Goal: Transaction & Acquisition: Purchase product/service

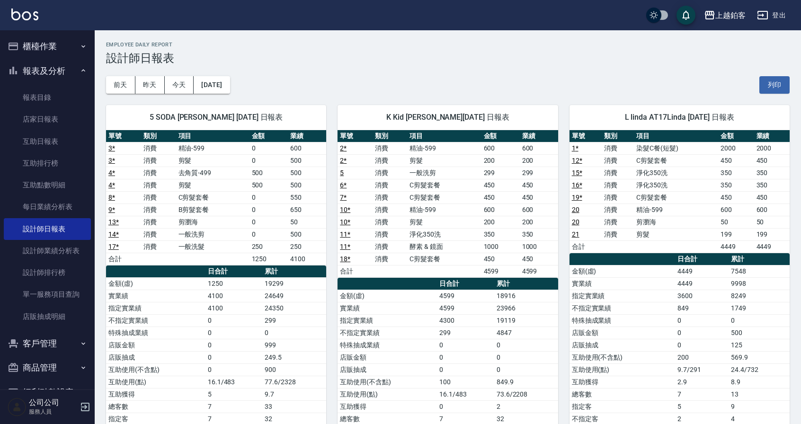
scroll to position [2, 0]
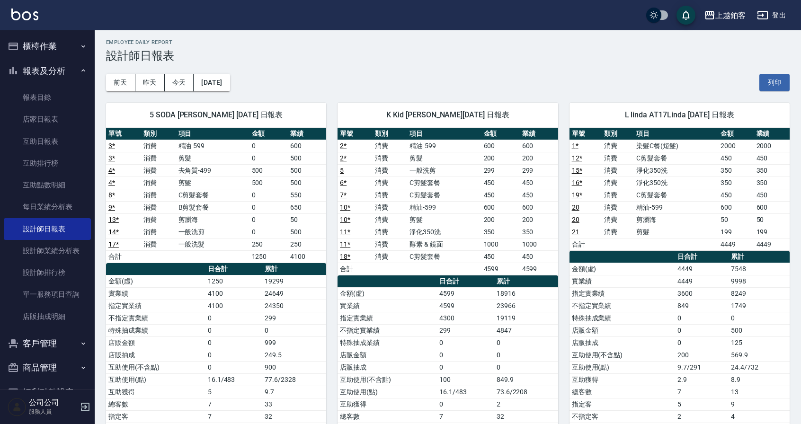
click at [27, 68] on button "報表及分析" at bounding box center [47, 71] width 87 height 25
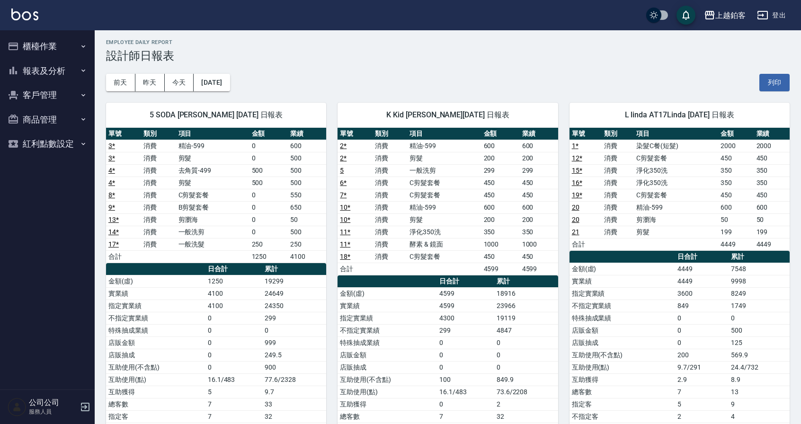
click at [51, 56] on button "櫃檯作業" at bounding box center [47, 46] width 87 height 25
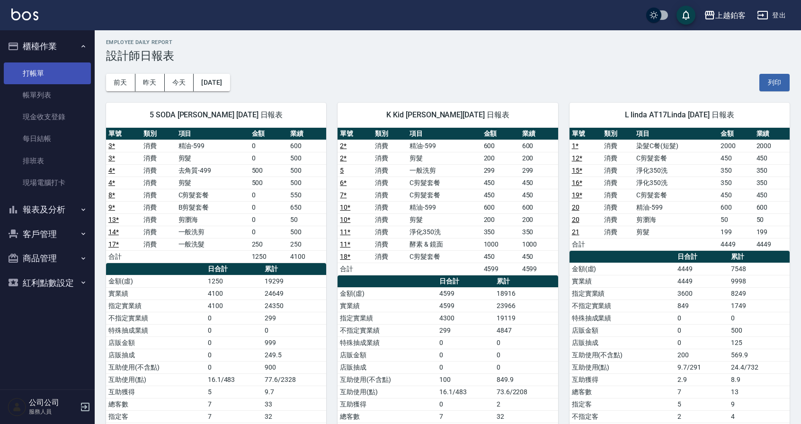
click at [49, 82] on link "打帳單" at bounding box center [47, 73] width 87 height 22
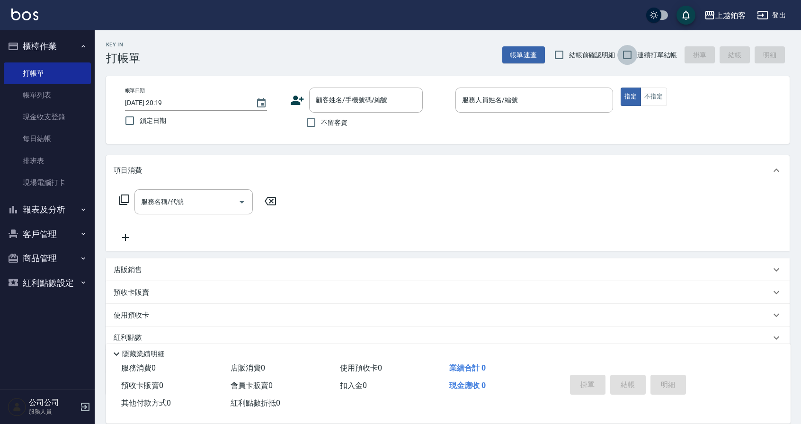
click at [626, 56] on input "連續打單結帳" at bounding box center [627, 55] width 20 height 20
checkbox input "true"
click at [301, 122] on input "不留客資" at bounding box center [311, 123] width 20 height 20
checkbox input "true"
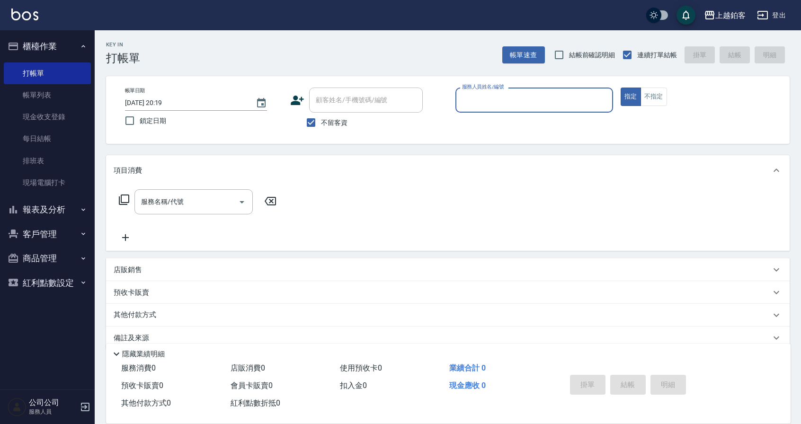
click at [157, 124] on span "鎖定日期" at bounding box center [153, 121] width 26 height 10
click at [140, 124] on input "鎖定日期" at bounding box center [130, 121] width 20 height 20
checkbox input "true"
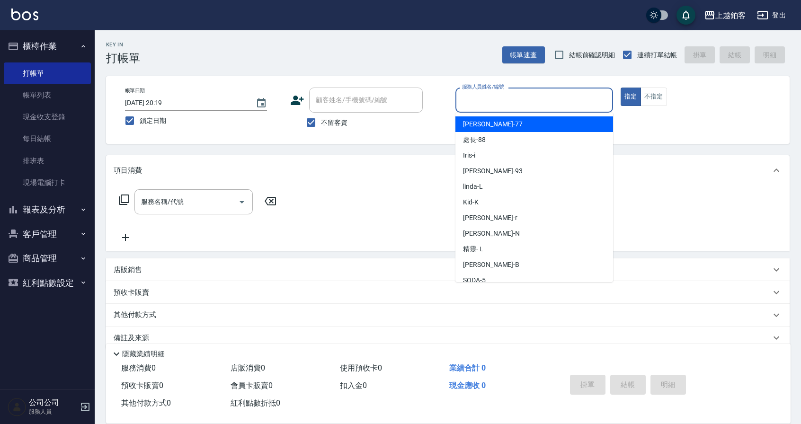
drag, startPoint x: 546, startPoint y: 100, endPoint x: 542, endPoint y: 95, distance: 6.2
click at [546, 100] on input "服務人員姓名/編號" at bounding box center [533, 100] width 149 height 17
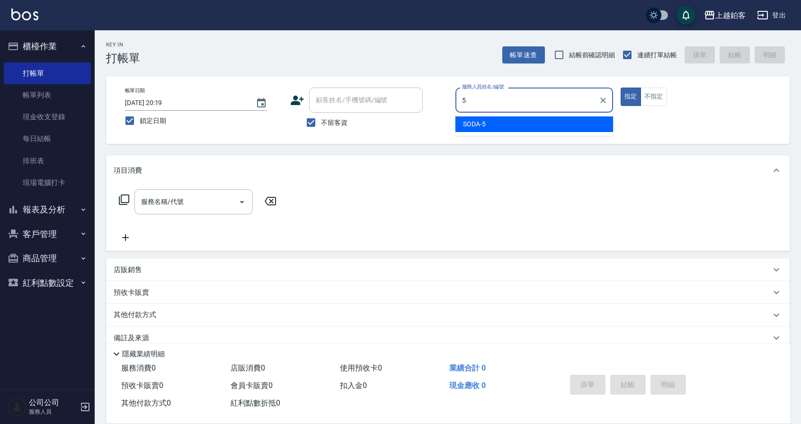
type input "SODA-5"
type button "true"
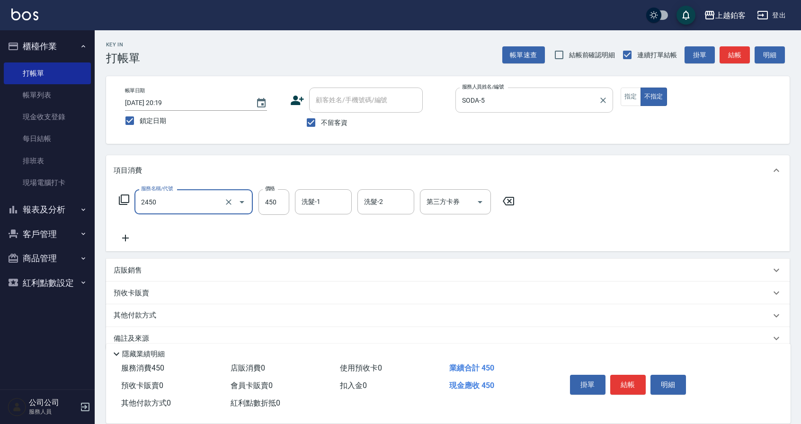
type input "C剪髮套餐(2450)"
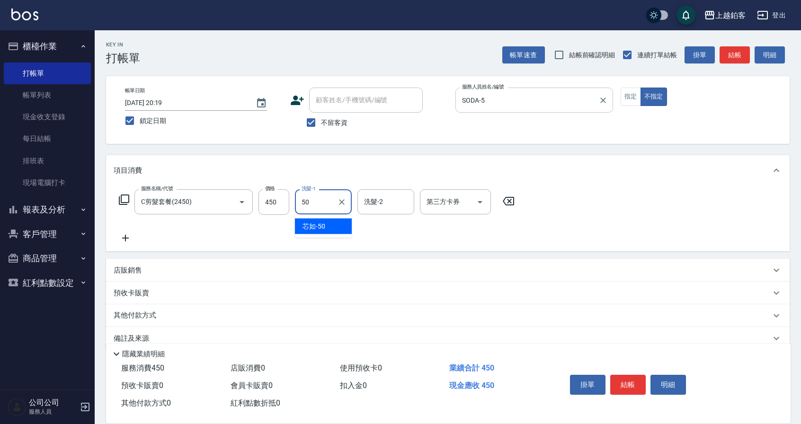
type input "芯如-50"
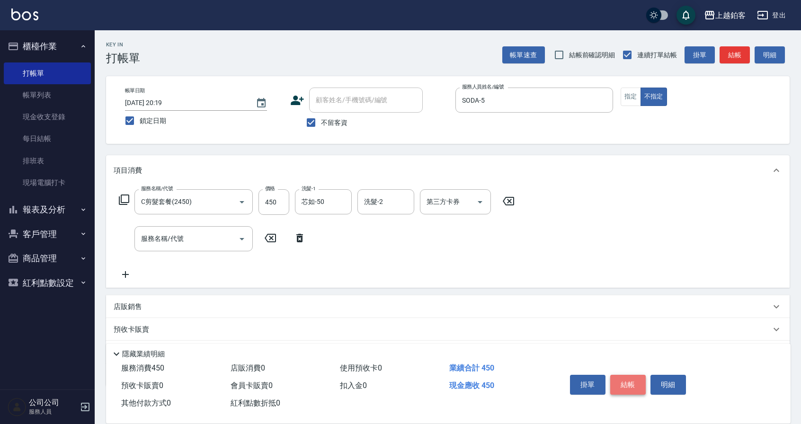
click at [638, 386] on button "結帳" at bounding box center [627, 385] width 35 height 20
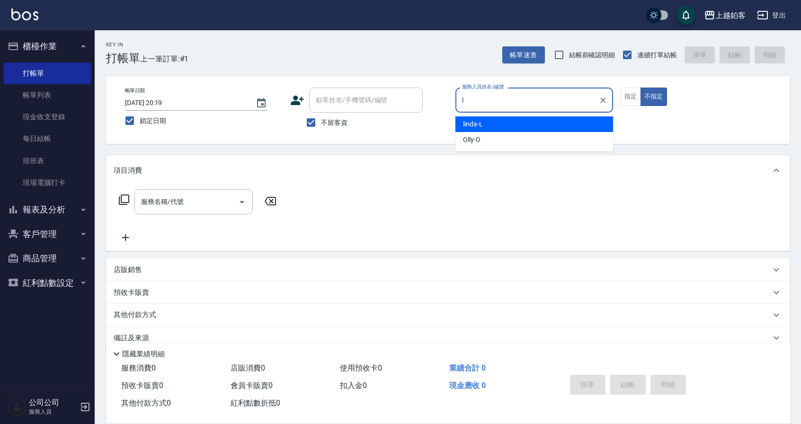
type input "linda-L"
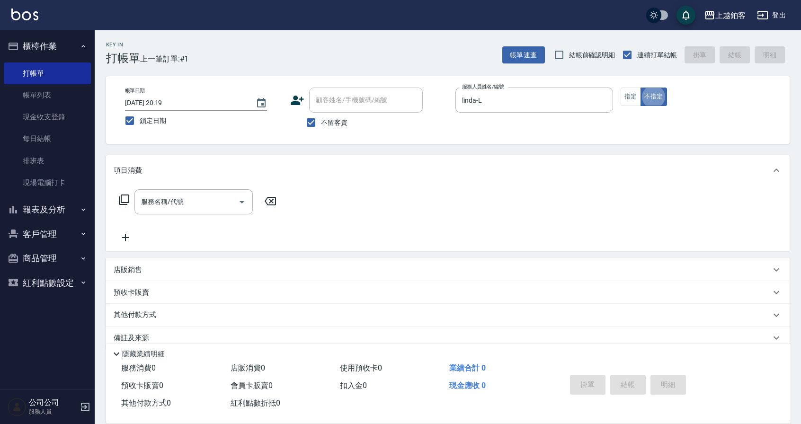
type button "false"
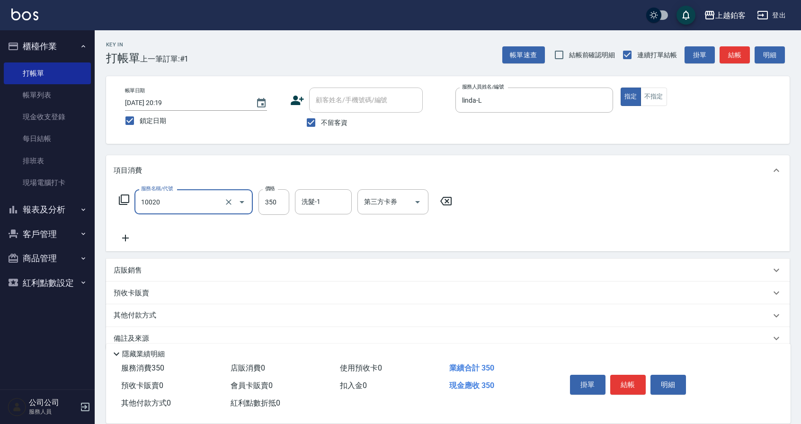
type input "淨化350洗(10020)"
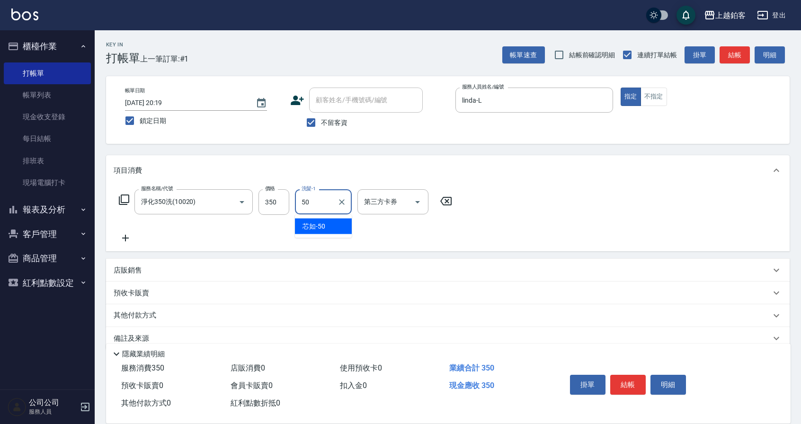
type input "芯如-50"
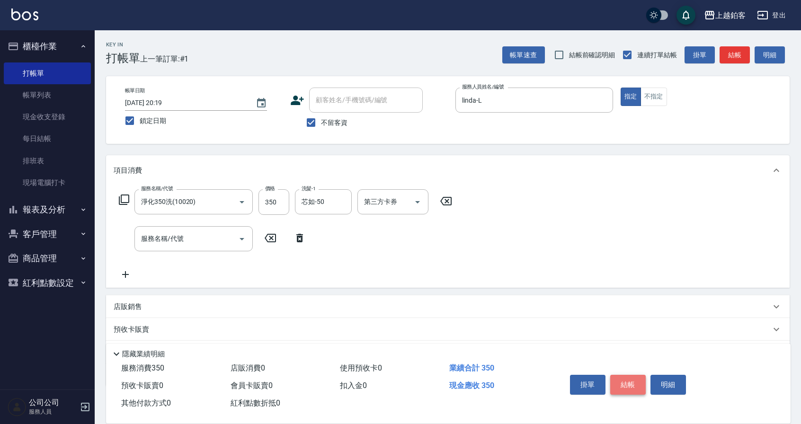
click at [642, 387] on button "結帳" at bounding box center [627, 385] width 35 height 20
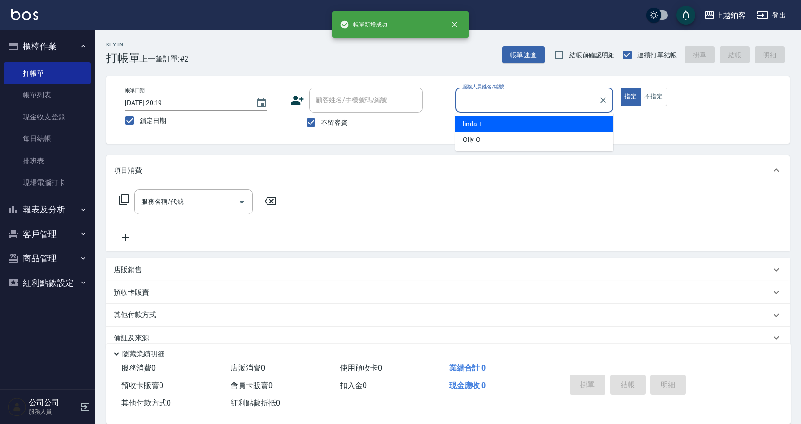
type input "linda-L"
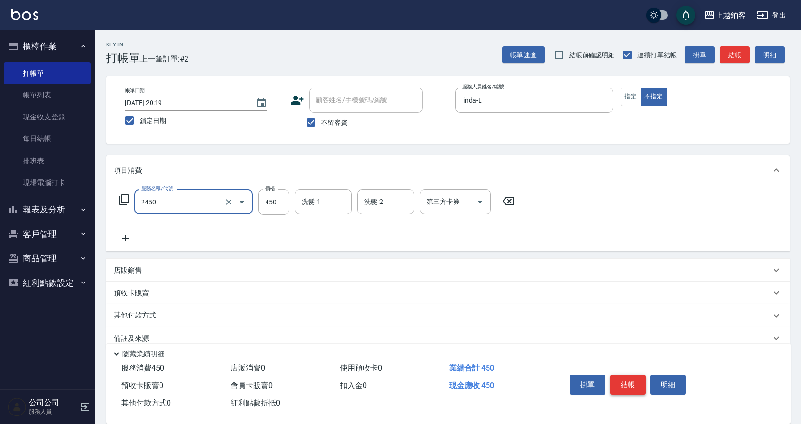
type input "C剪髮套餐(2450)"
click at [231, 205] on icon "Clear" at bounding box center [228, 201] width 9 height 9
type input "B剪髮套餐(2250)"
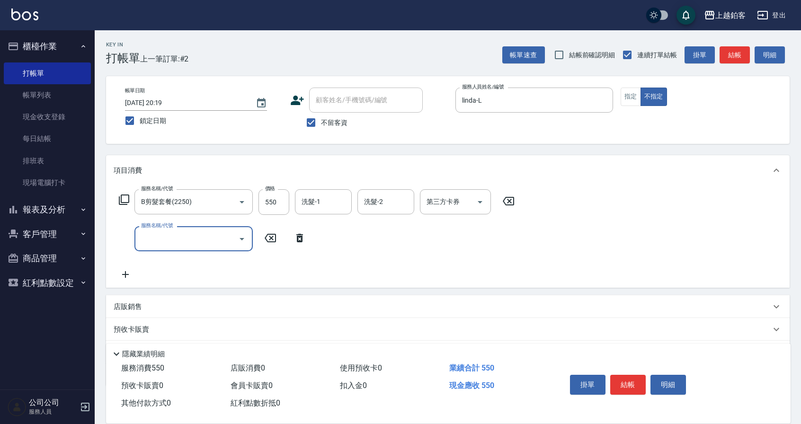
click at [164, 312] on div "店販銷售" at bounding box center [447, 306] width 683 height 23
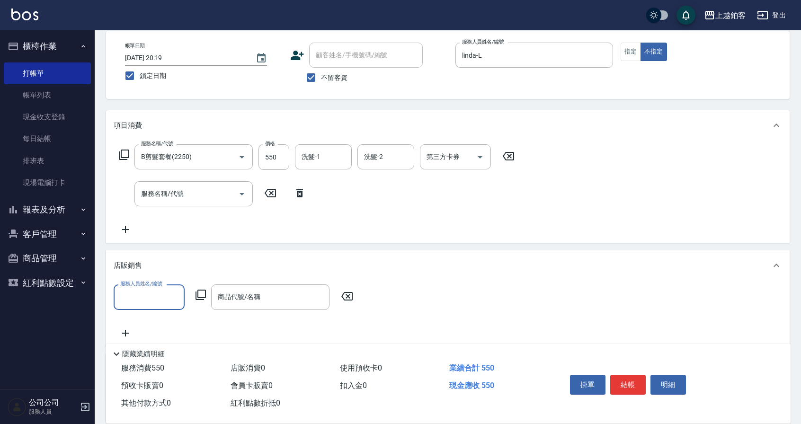
scroll to position [50, 0]
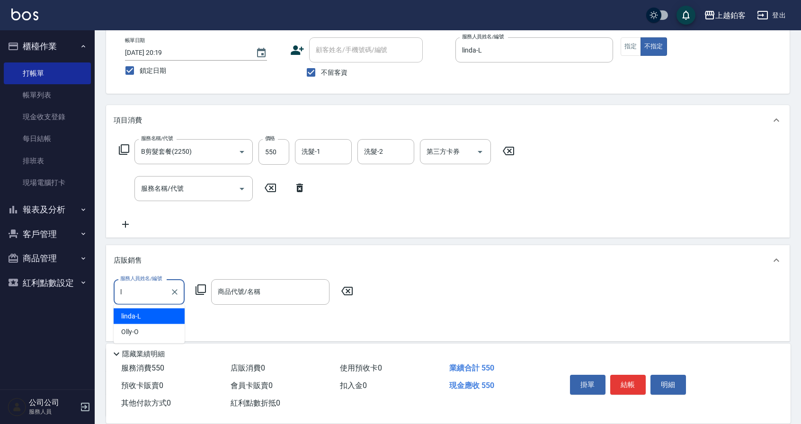
type input "linda-L"
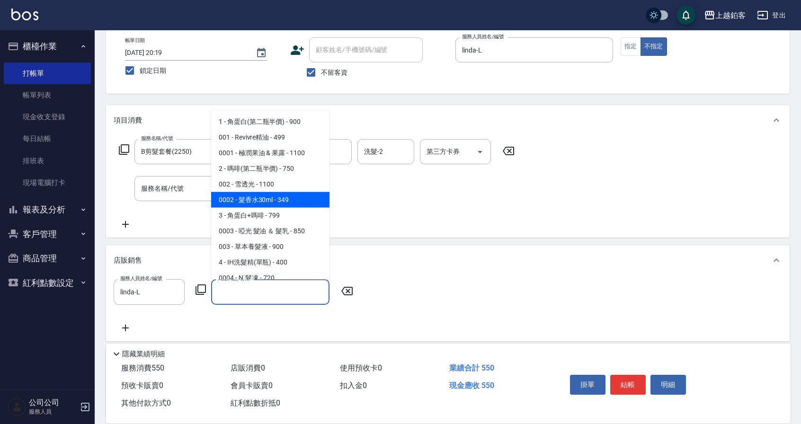
type input "髮香水30ml"
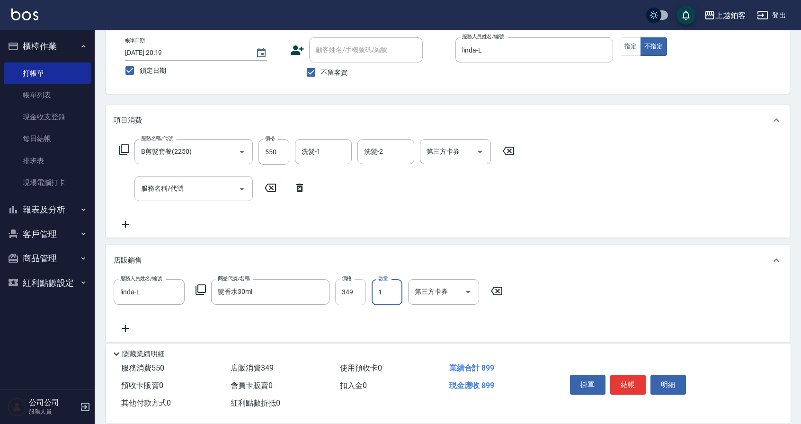
click at [347, 297] on input "349" at bounding box center [350, 292] width 31 height 26
type input "399"
click at [582, 319] on div "服務人員姓名/編號 linda-L 服務人員姓名/編號 商品代號/名稱 髮香水30ml 商品代號/名稱 價格 399 價格 數量 1 數量 第三方卡券 第三方…" at bounding box center [448, 306] width 668 height 54
click at [639, 384] on button "結帳" at bounding box center [627, 385] width 35 height 20
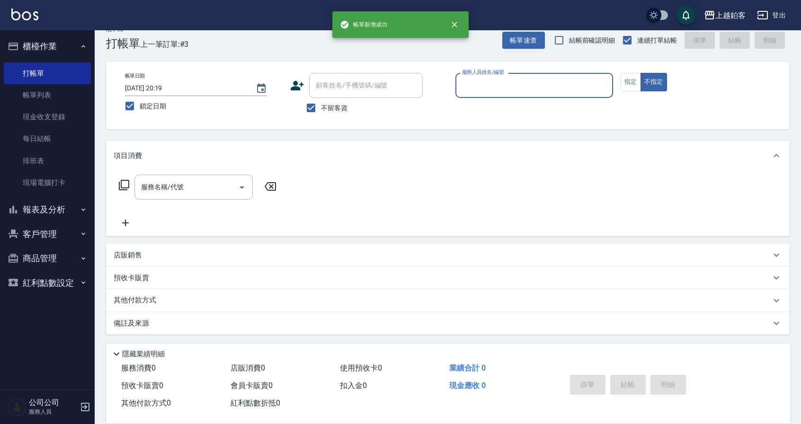
scroll to position [15, 0]
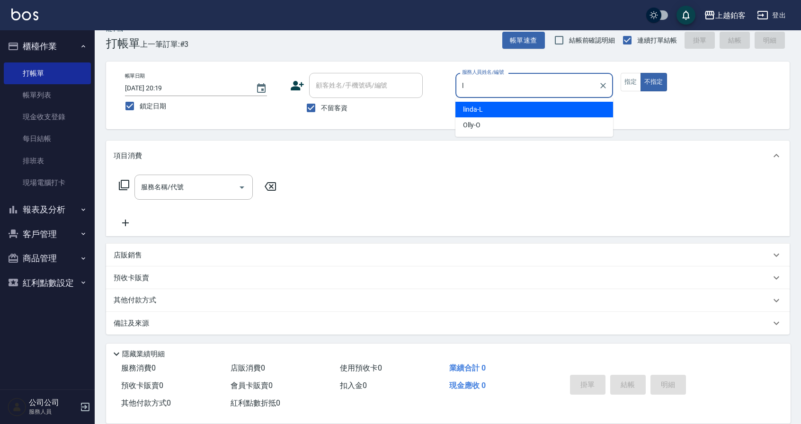
type input "linda-L"
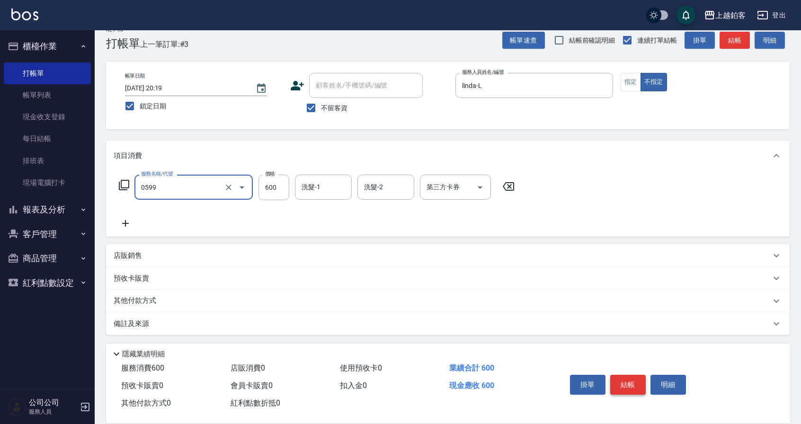
type input "精油-599(0599)"
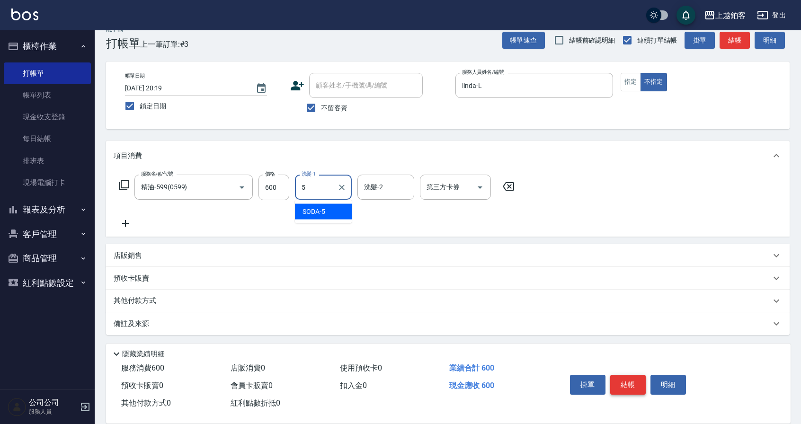
type input "SODA-5"
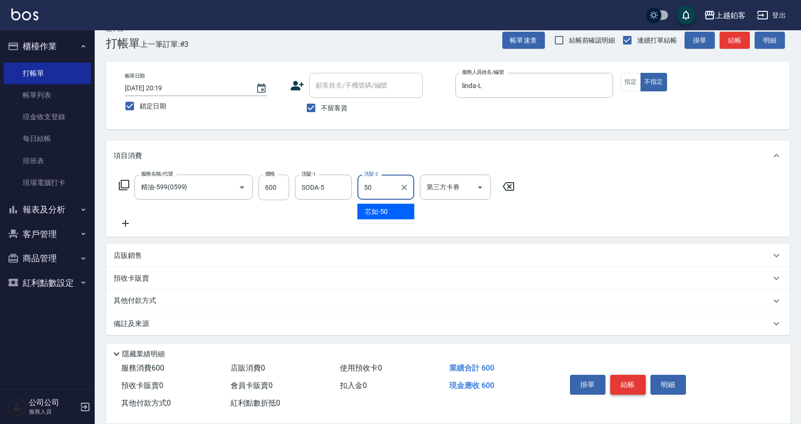
type input "芯如-50"
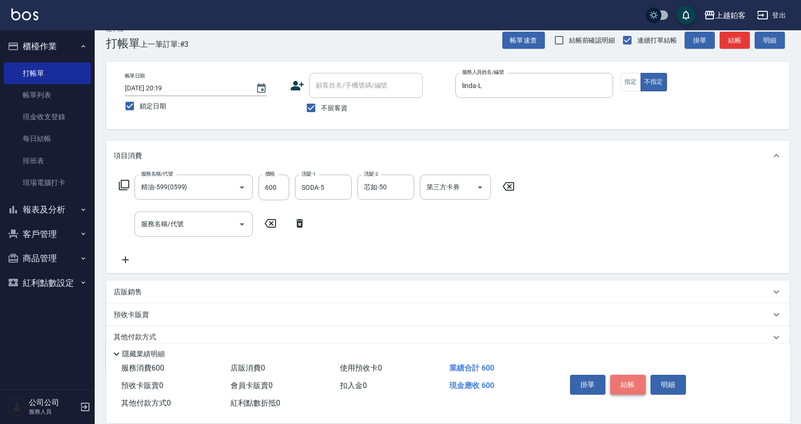
click at [632, 383] on button "結帳" at bounding box center [627, 385] width 35 height 20
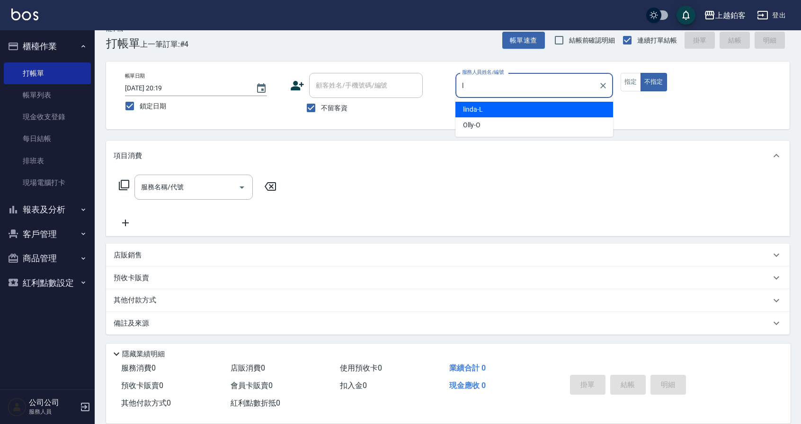
type input "linda-L"
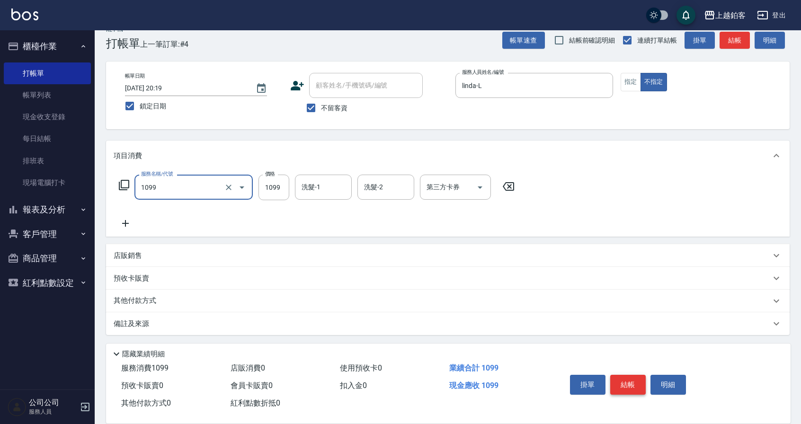
type input "精油洗剪餐(1099)"
type input "850"
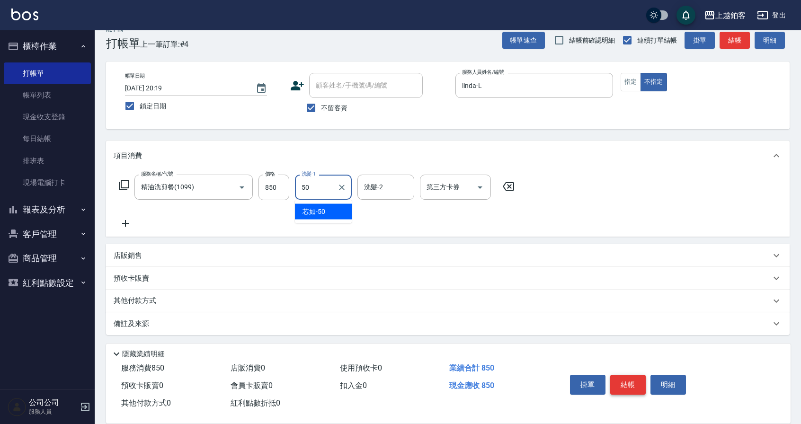
type input "芯如-50"
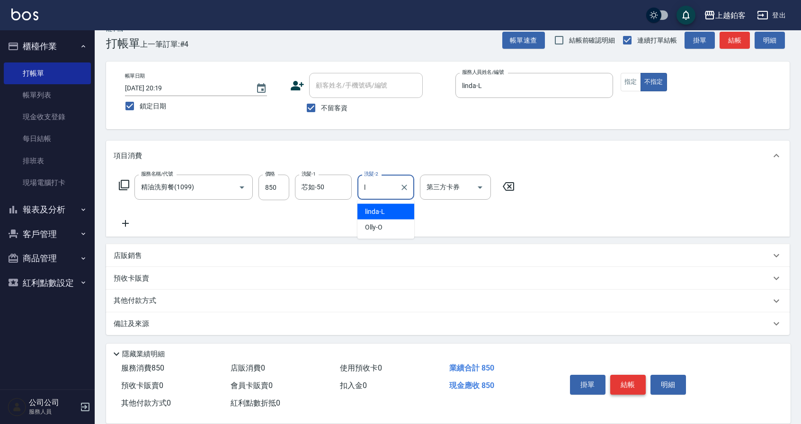
type input "linda-L"
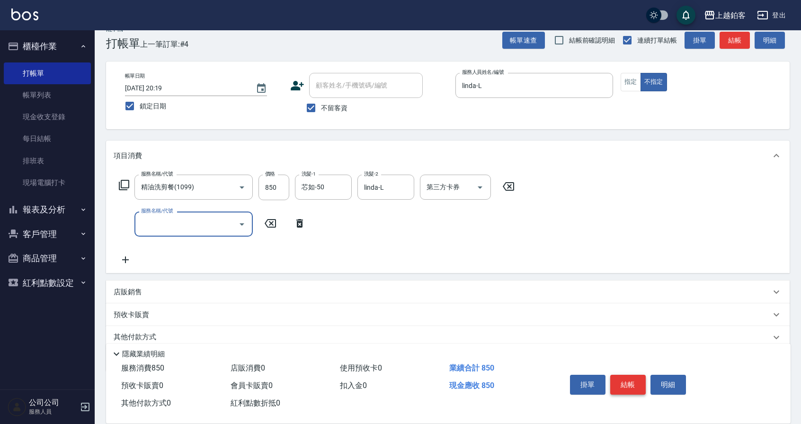
click at [632, 383] on button "結帳" at bounding box center [627, 385] width 35 height 20
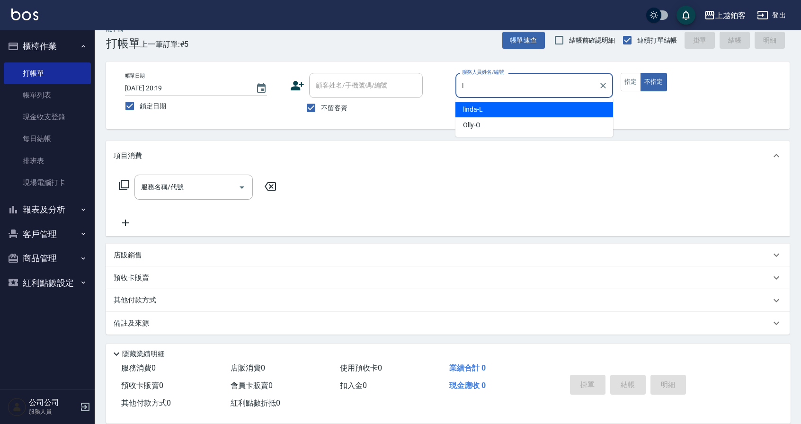
type input "linda-L"
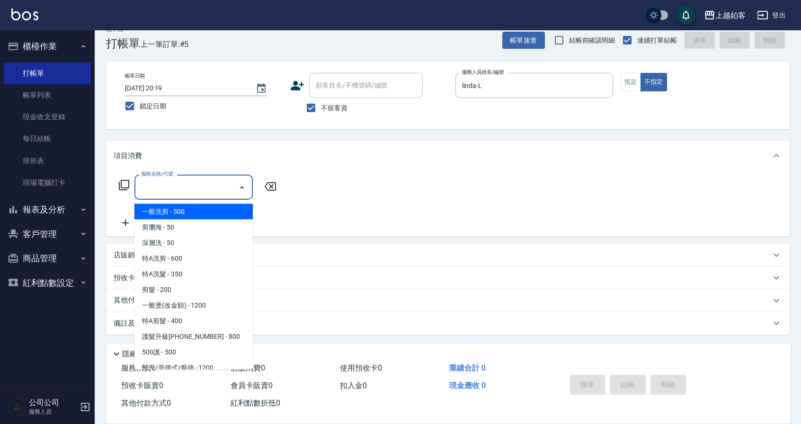
type input "一般洗剪(5)"
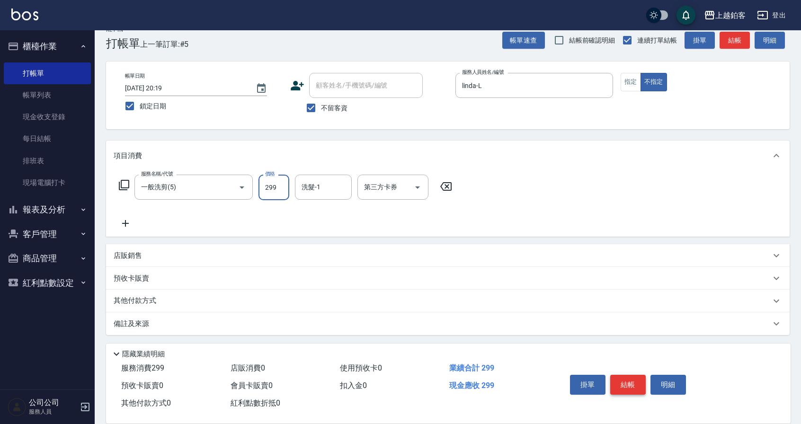
type input "299"
type input "SODA-5"
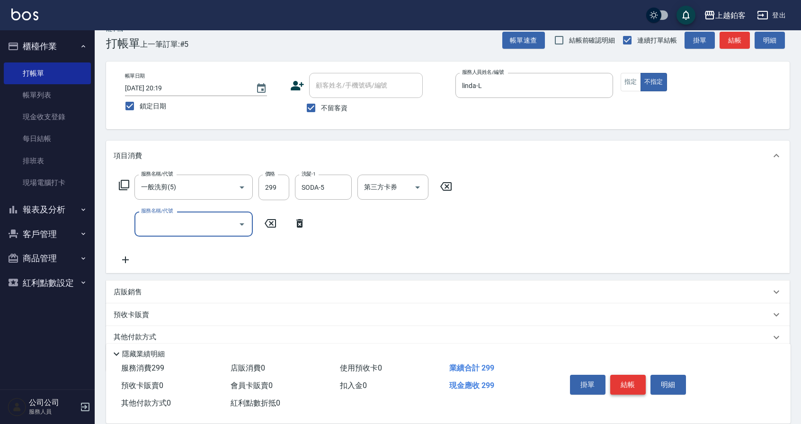
click at [629, 383] on button "結帳" at bounding box center [627, 385] width 35 height 20
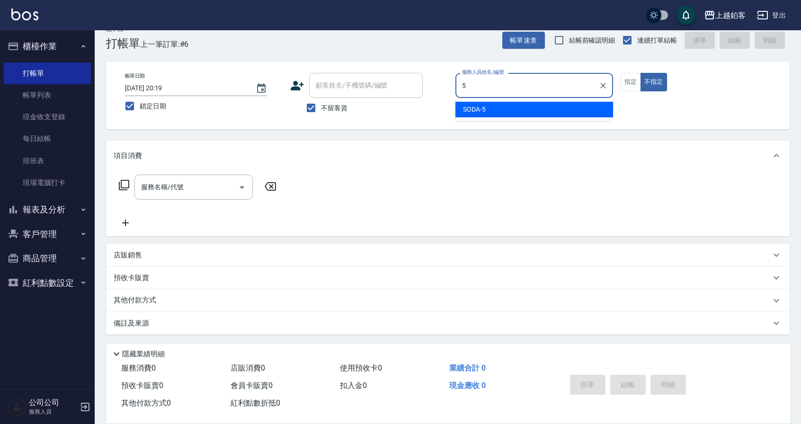
type input "SODA-5"
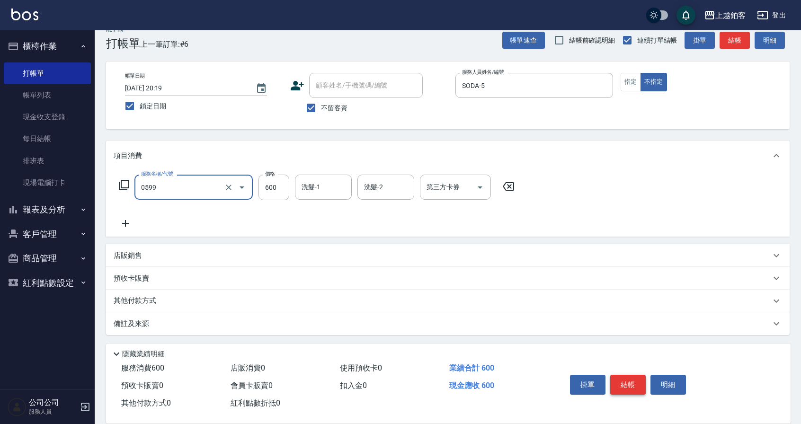
type input "精油-599(0599)"
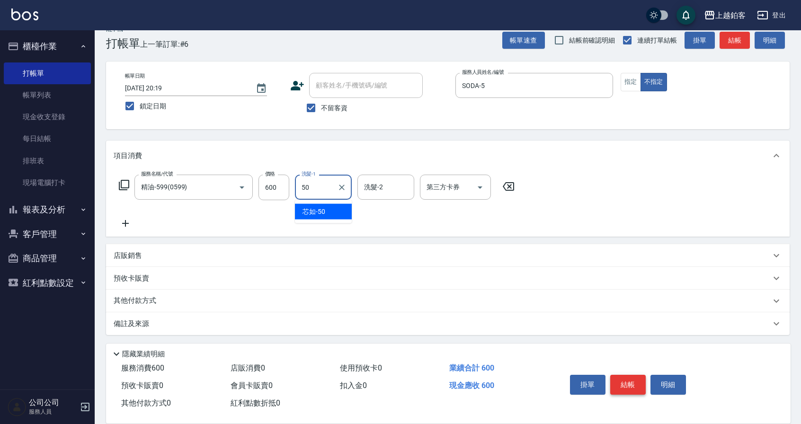
type input "芯如-50"
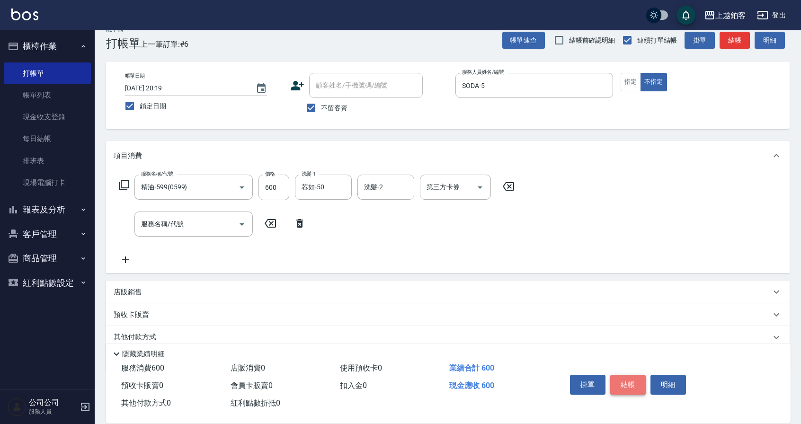
click at [628, 387] on button "結帳" at bounding box center [627, 385] width 35 height 20
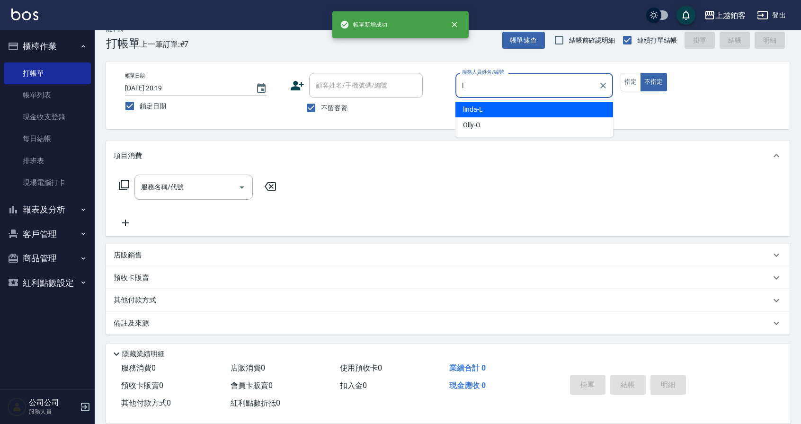
type input "linda-L"
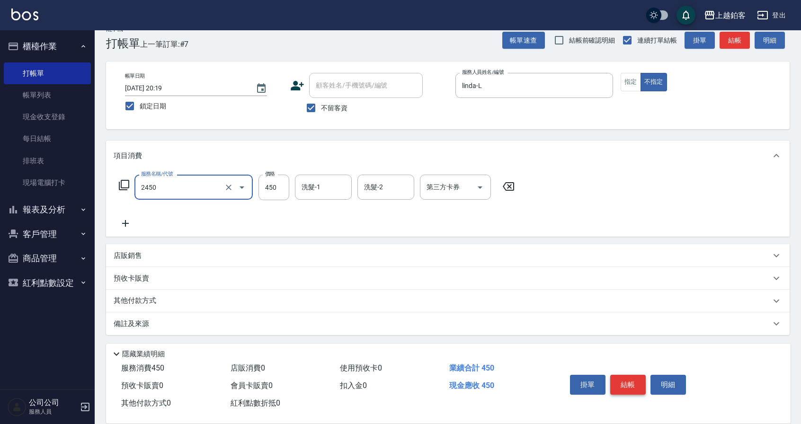
type input "C剪髮套餐(2450)"
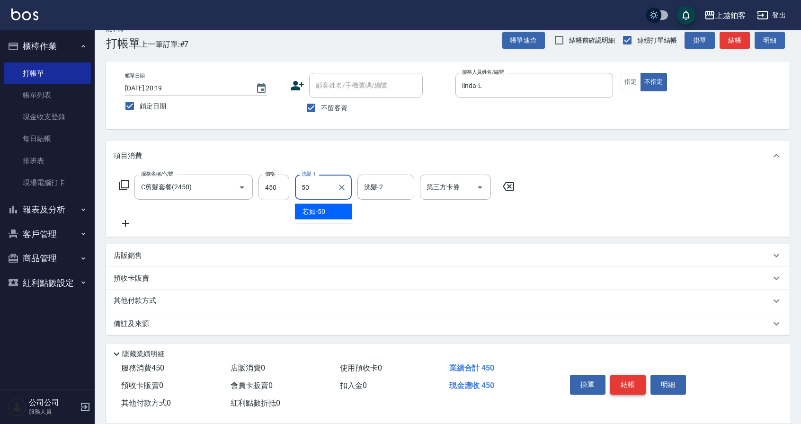
type input "芯如-50"
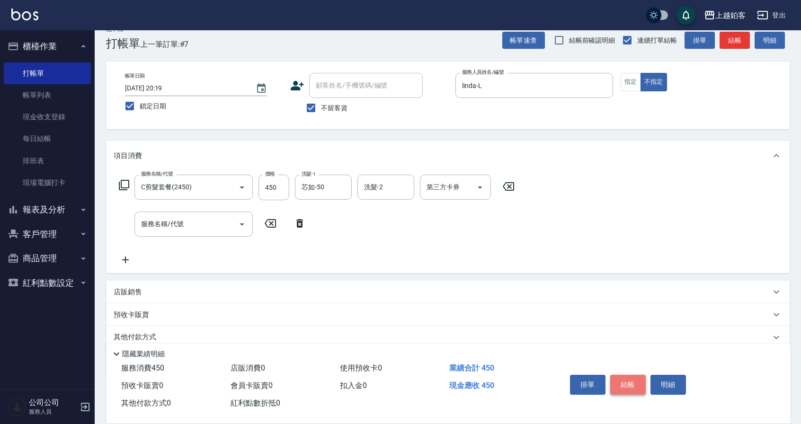
click at [627, 384] on button "結帳" at bounding box center [627, 385] width 35 height 20
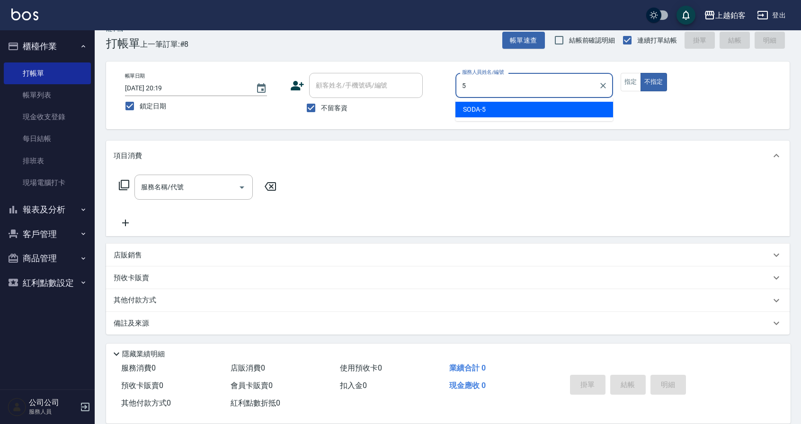
type input "SODA-5"
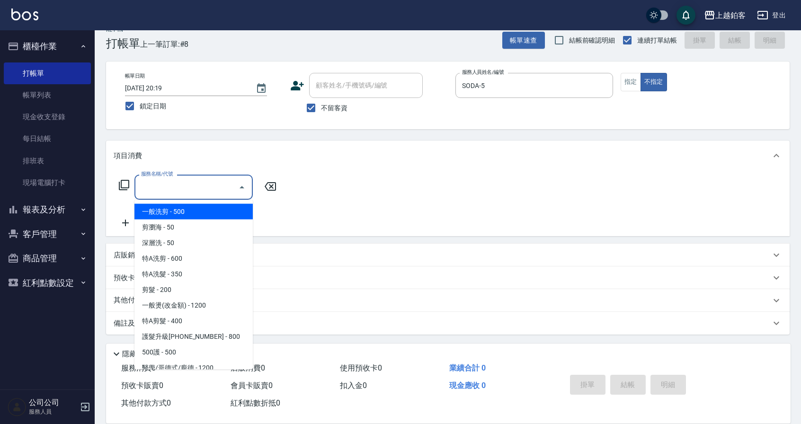
type input "一般洗剪(5)"
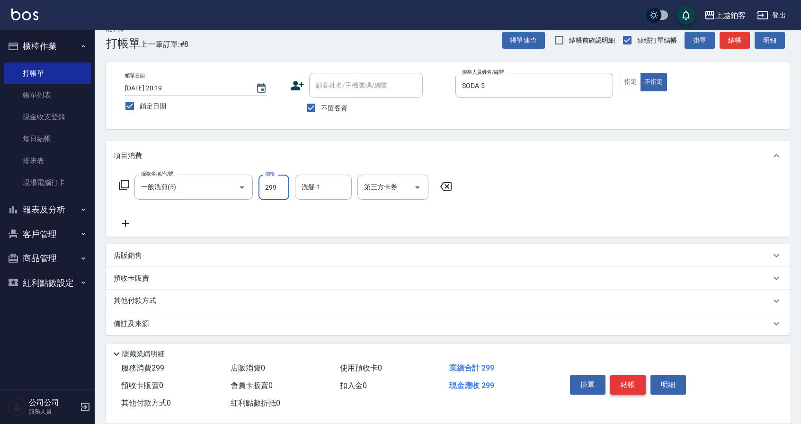
type input "299"
type input "linda-L"
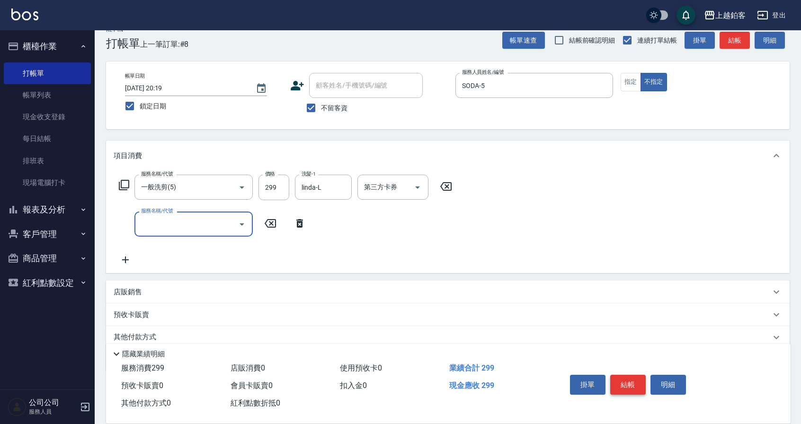
click at [627, 381] on button "結帳" at bounding box center [627, 385] width 35 height 20
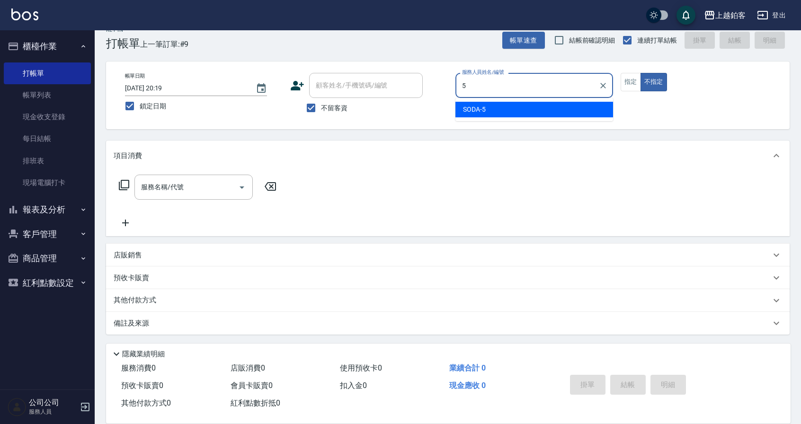
type input "SODA-5"
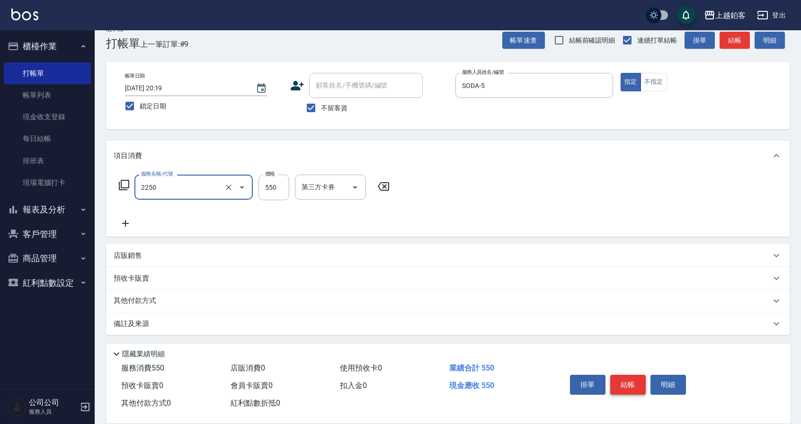
type input "B剪髮套餐(2250)"
click at [262, 195] on input "650" at bounding box center [273, 188] width 31 height 26
type input "401"
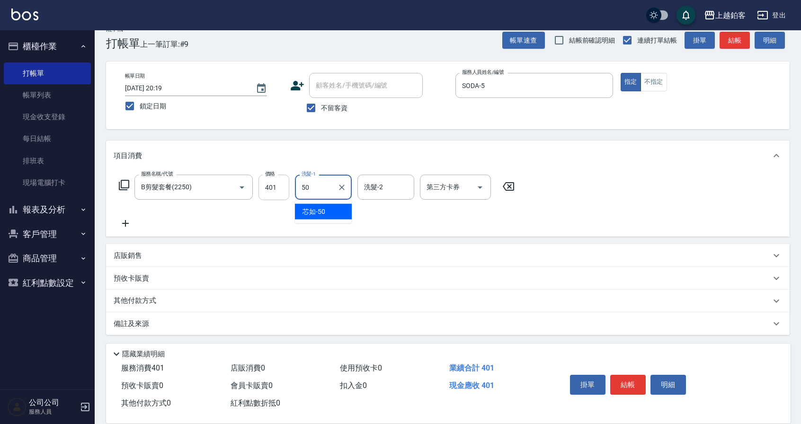
type input "芯如-50"
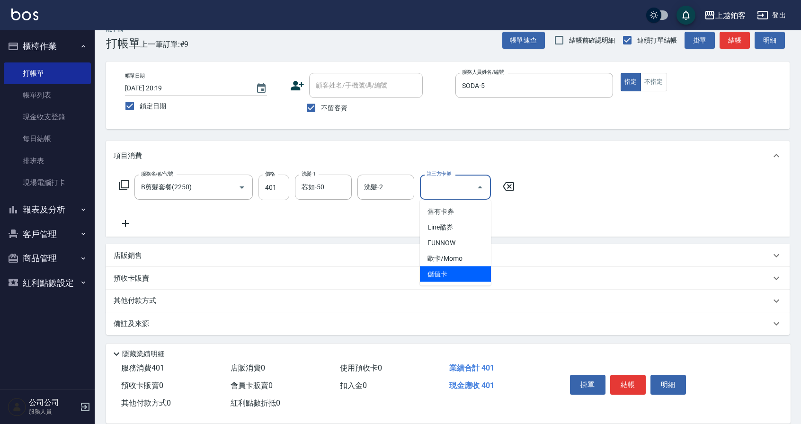
type input "儲值卡"
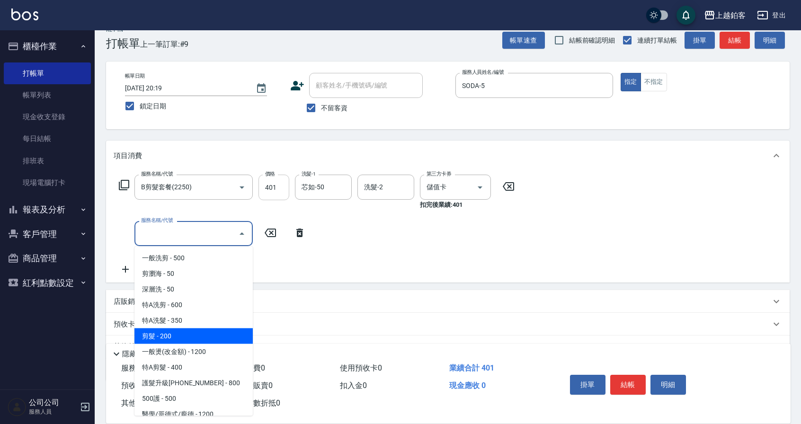
type input "剪髮(200)"
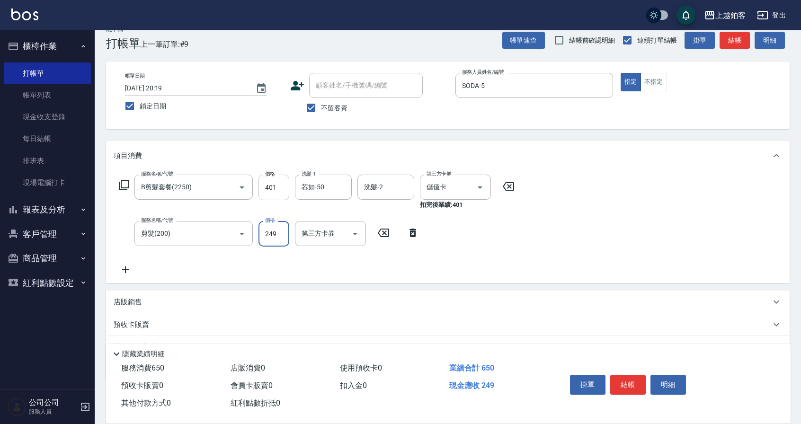
type input "249"
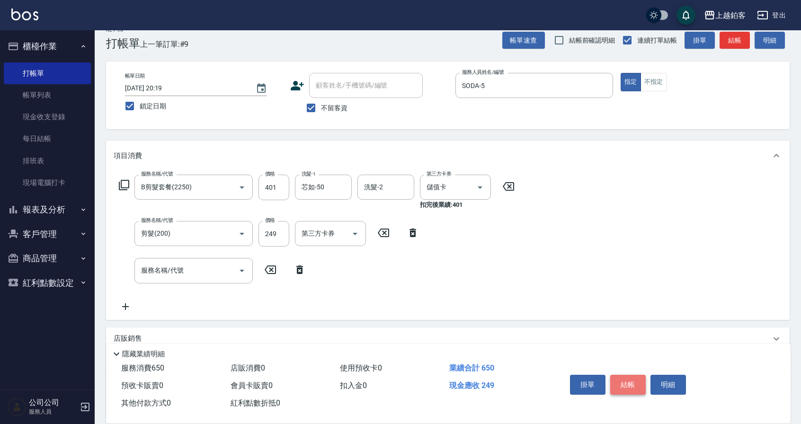
click at [632, 382] on button "結帳" at bounding box center [627, 385] width 35 height 20
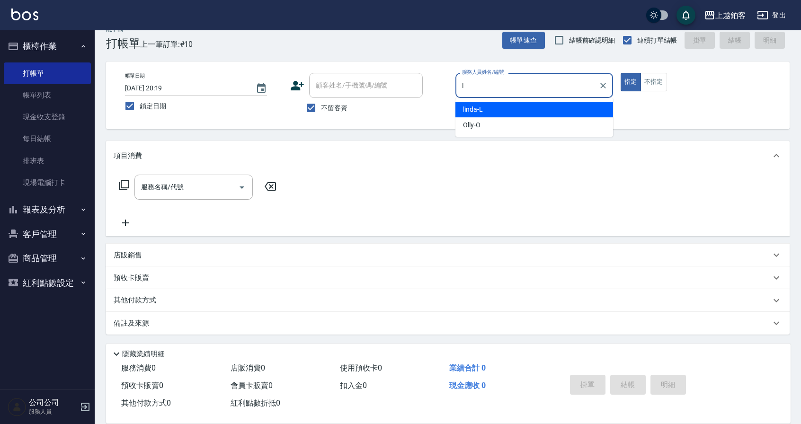
type input "linda-L"
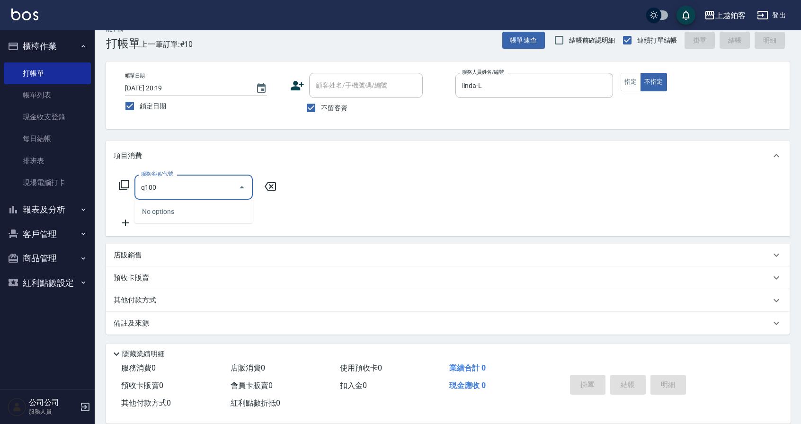
type input "q100"
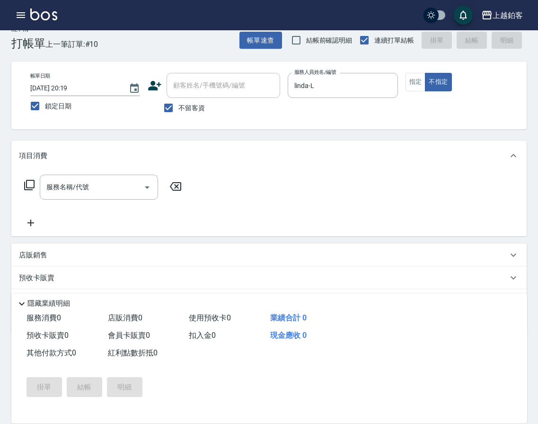
click at [370, 187] on div "服務名稱/代號 服務名稱/代號" at bounding box center [268, 203] width 515 height 65
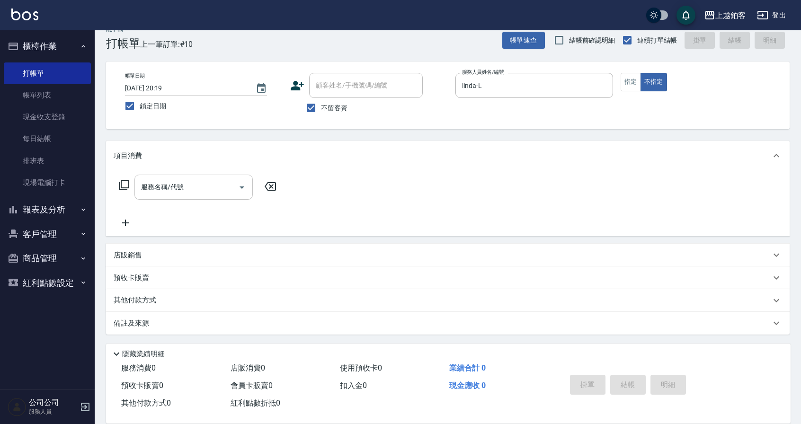
click at [166, 189] on input "服務名稱/代號" at bounding box center [187, 187] width 96 height 17
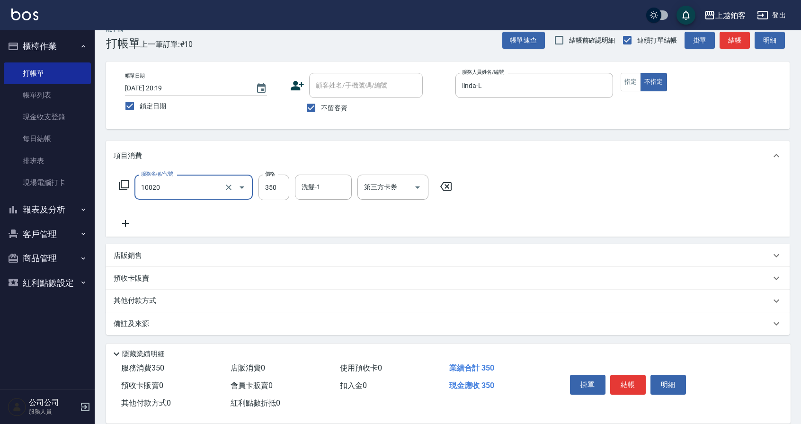
type input "淨化350洗(10020)"
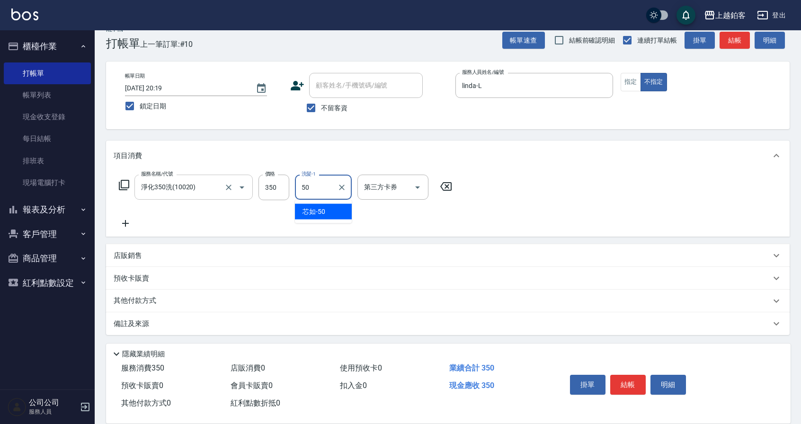
type input "芯如-50"
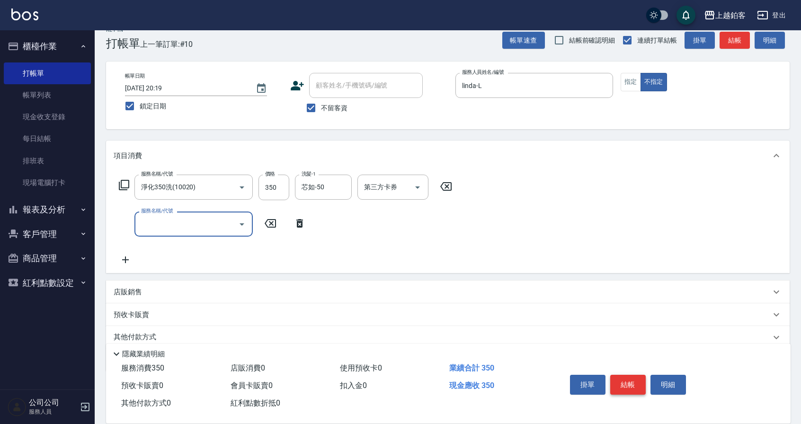
click at [632, 383] on button "結帳" at bounding box center [627, 385] width 35 height 20
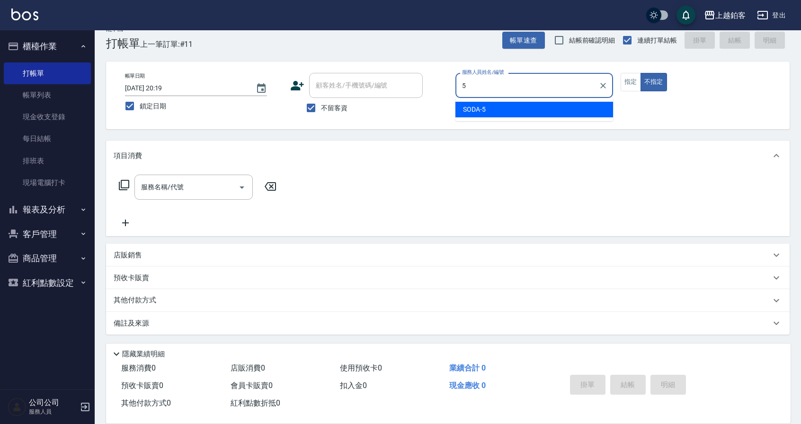
type input "SODA-5"
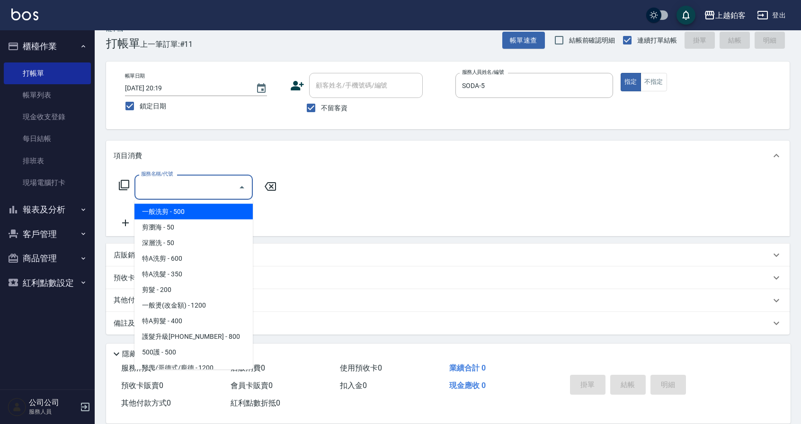
type input "一般洗剪(5)"
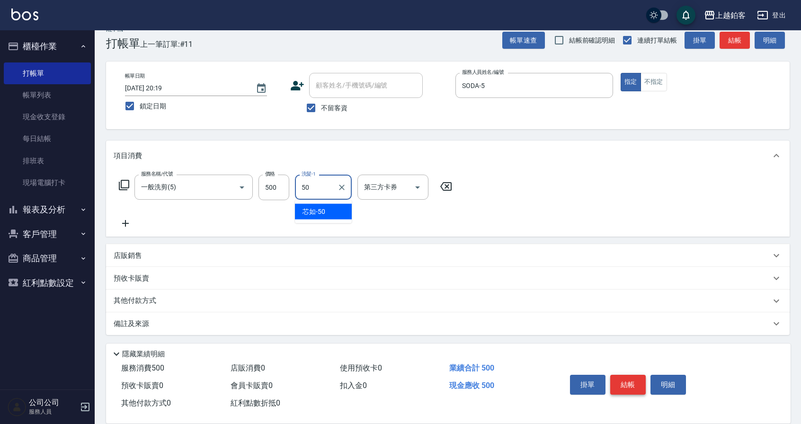
type input "芯如-50"
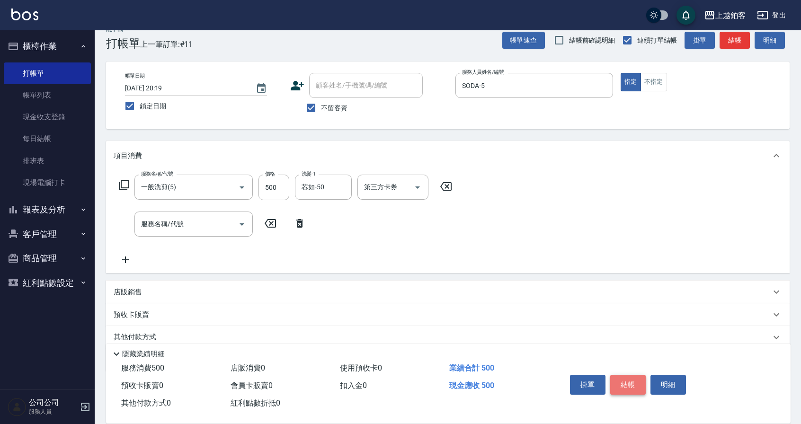
click at [636, 385] on button "結帳" at bounding box center [627, 385] width 35 height 20
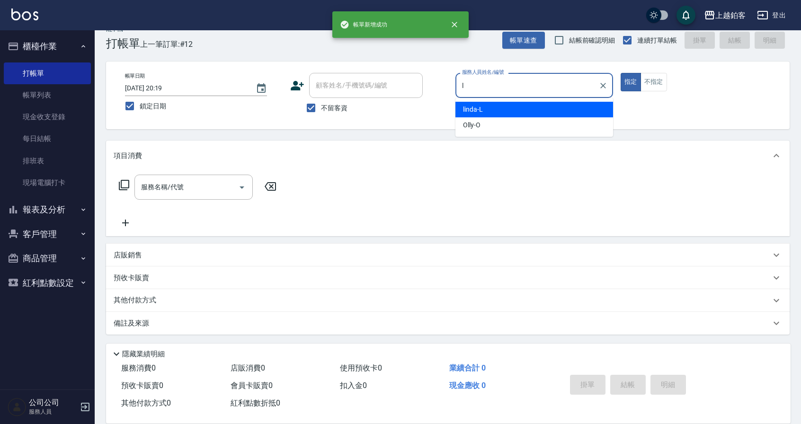
type input "linda-L"
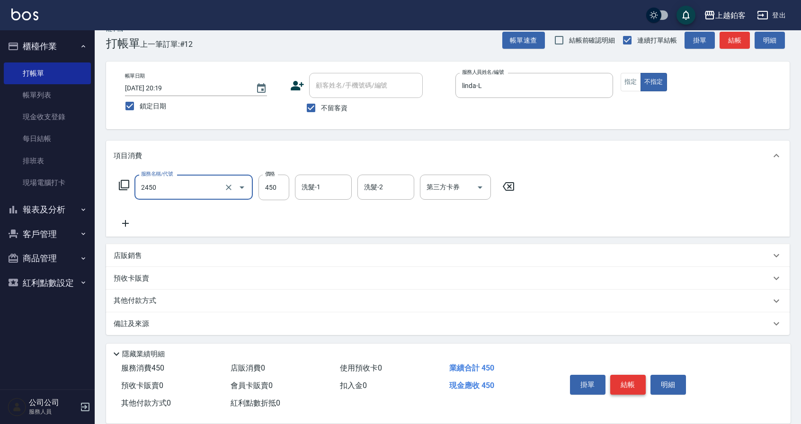
type input "C剪髮套餐(2450)"
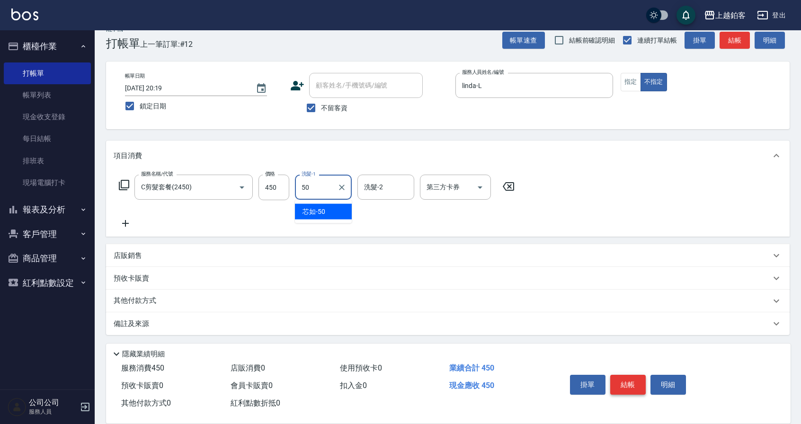
type input "芯如-50"
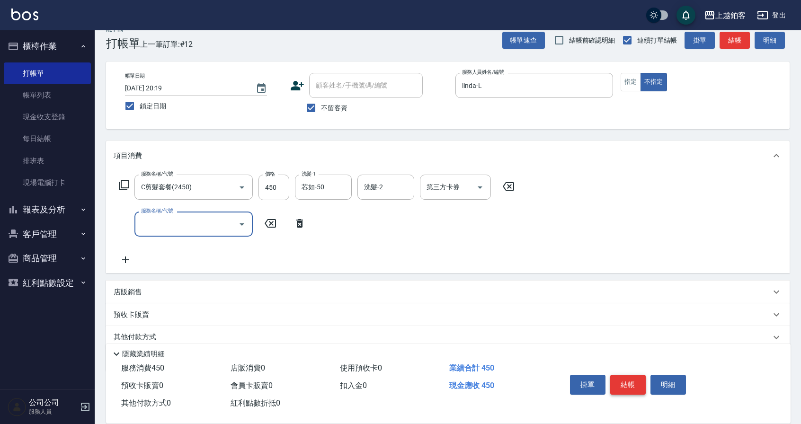
click at [633, 375] on button "結帳" at bounding box center [627, 385] width 35 height 20
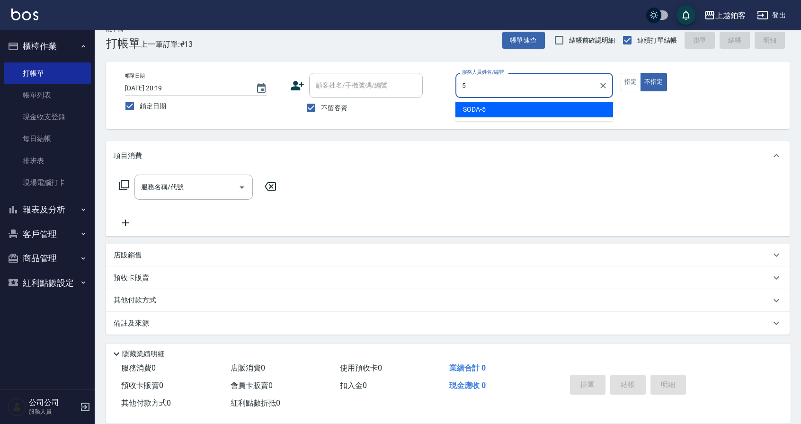
type input "SODA-5"
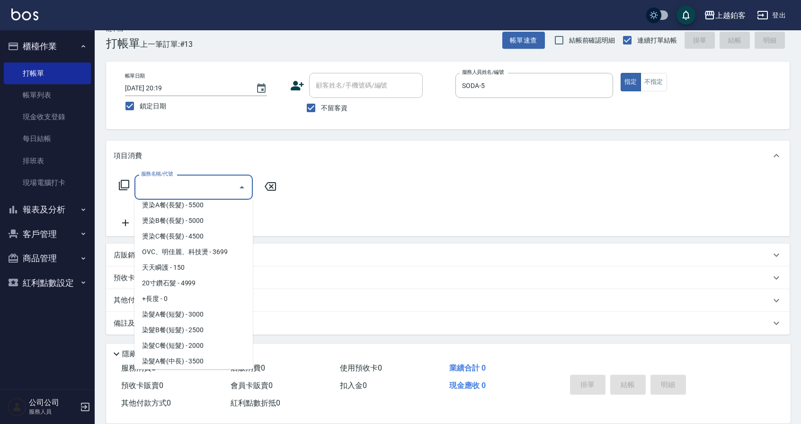
scroll to position [678, 0]
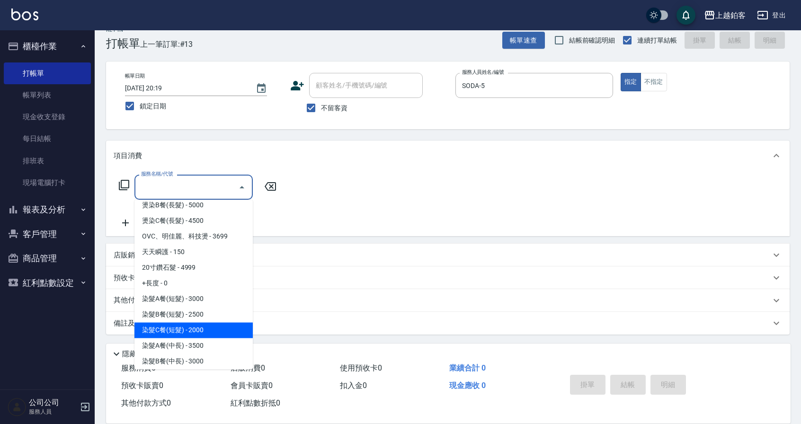
type input "染髮C餐(短髮)(5203)"
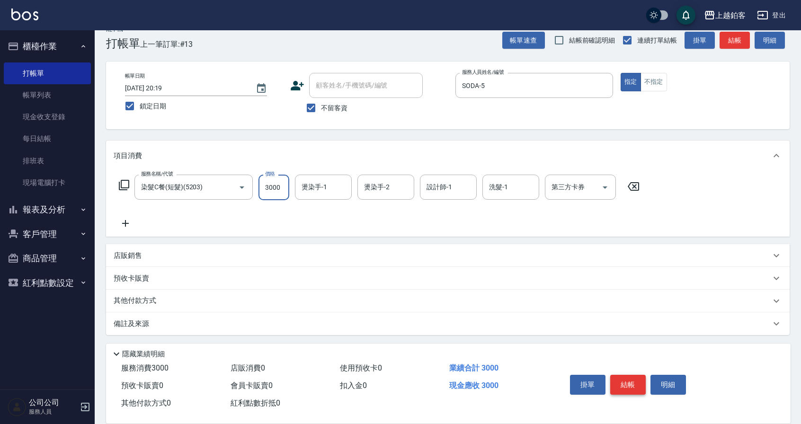
type input "3000"
type input "芯如-50"
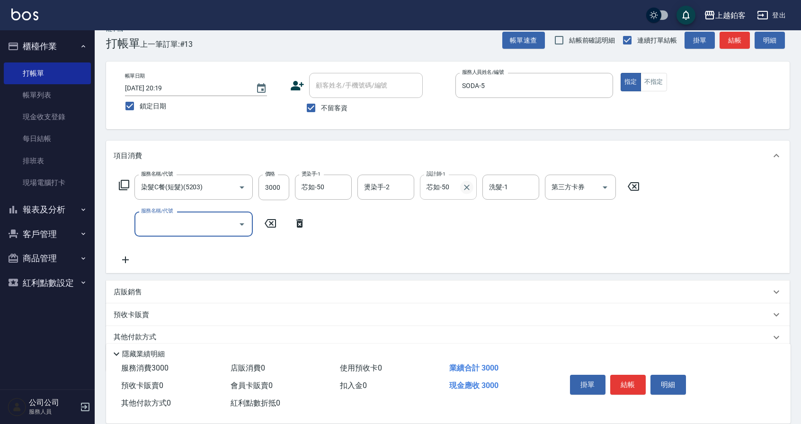
click at [465, 188] on icon "Clear" at bounding box center [467, 188] width 6 height 6
click at [378, 185] on input "燙染手-2" at bounding box center [385, 187] width 48 height 17
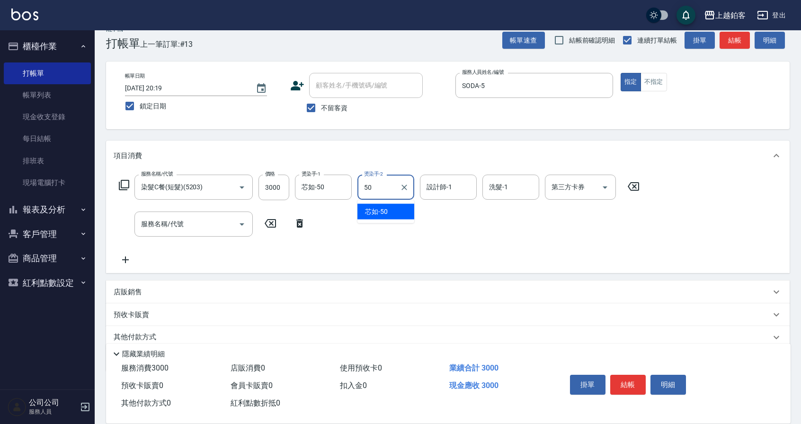
type input "芯如-50"
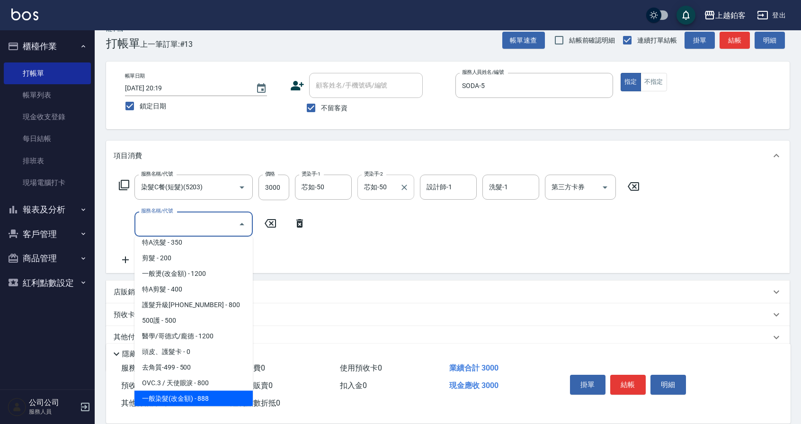
scroll to position [84, 0]
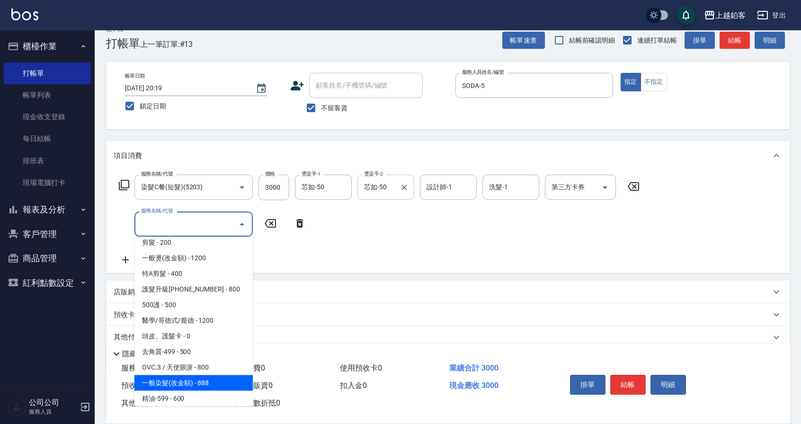
type input "一般染髮(改金額)(501)"
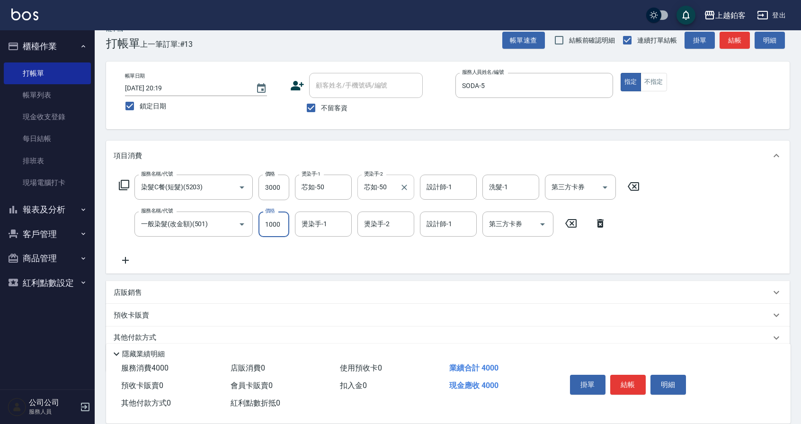
type input "1000"
type input "linda-L"
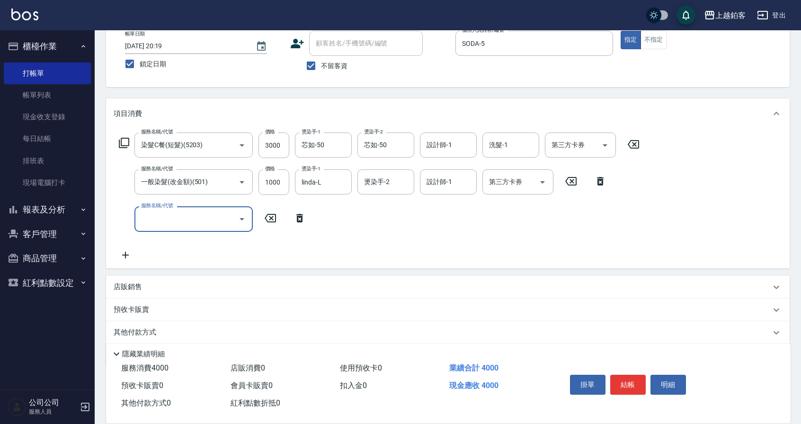
scroll to position [66, 0]
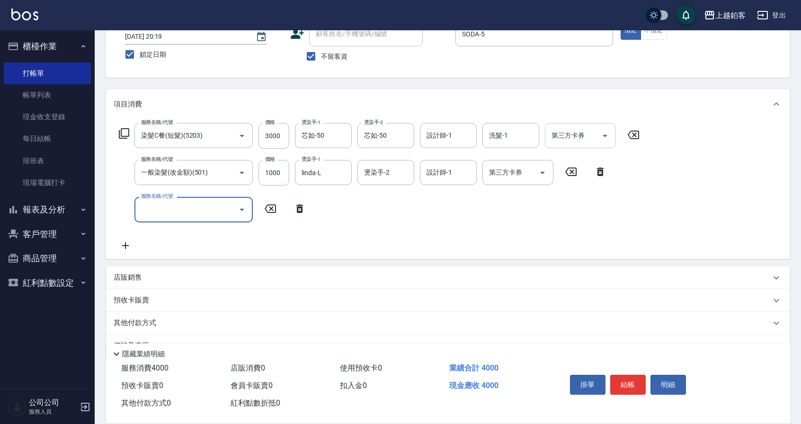
click at [559, 136] on input "第三方卡券" at bounding box center [573, 135] width 48 height 17
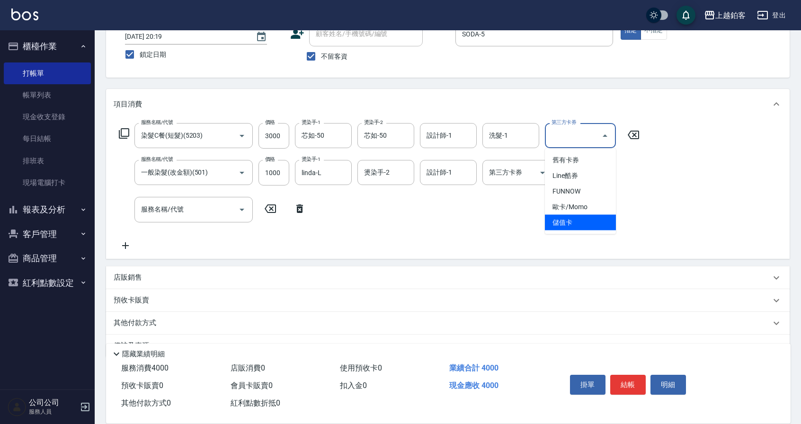
click at [567, 218] on span "儲值卡" at bounding box center [580, 223] width 71 height 16
type input "儲值卡"
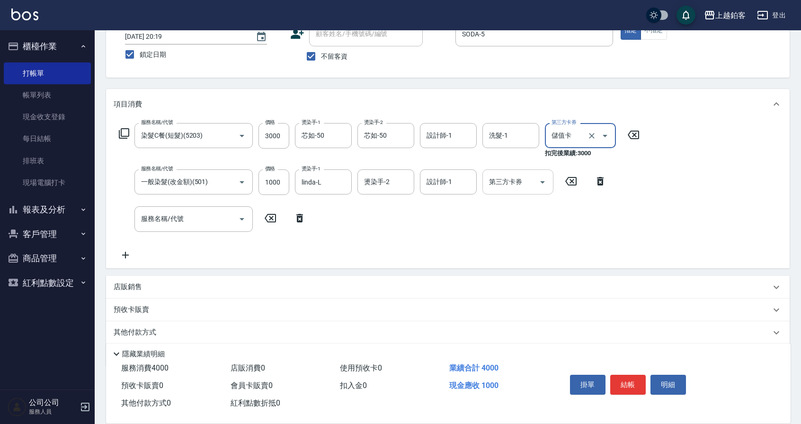
click at [517, 180] on input "第三方卡券" at bounding box center [510, 182] width 48 height 17
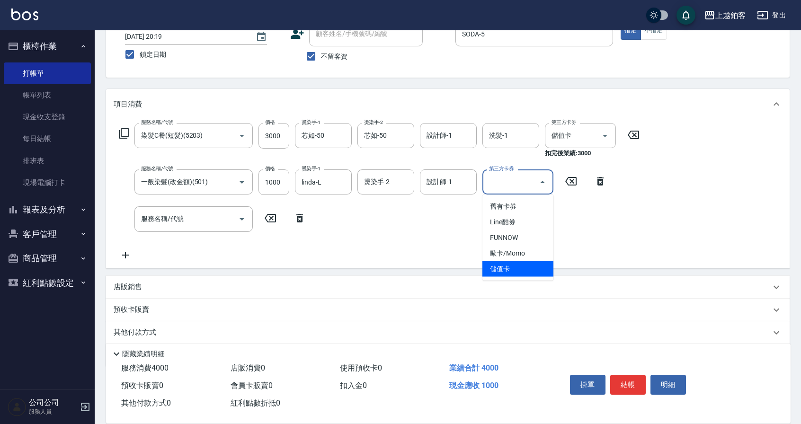
click at [518, 268] on span "儲值卡" at bounding box center [517, 269] width 71 height 16
type input "儲值卡"
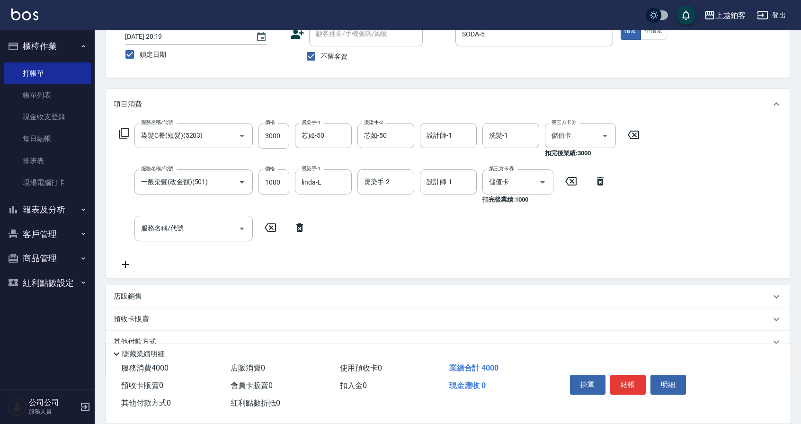
click at [255, 291] on div "店販銷售" at bounding box center [442, 296] width 657 height 10
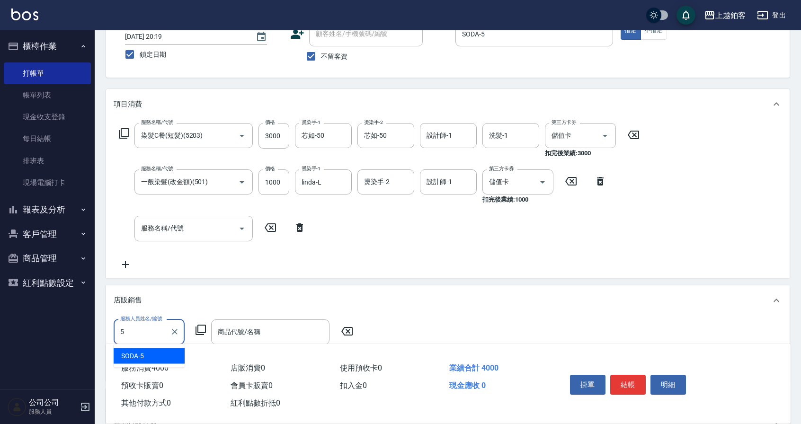
type input "SODA-5"
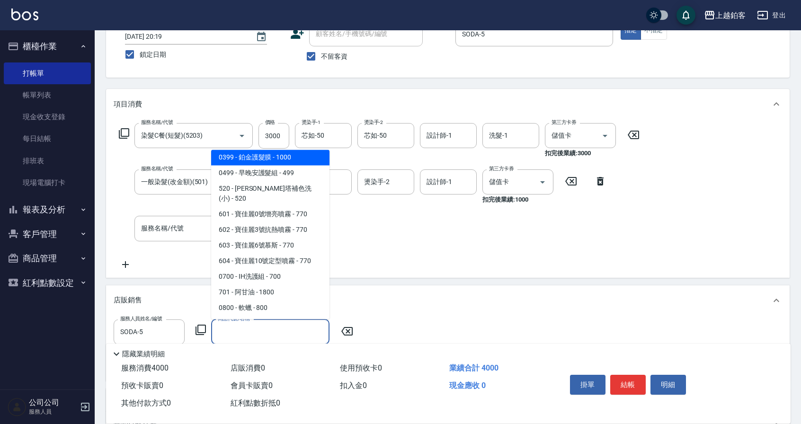
scroll to position [638, 0]
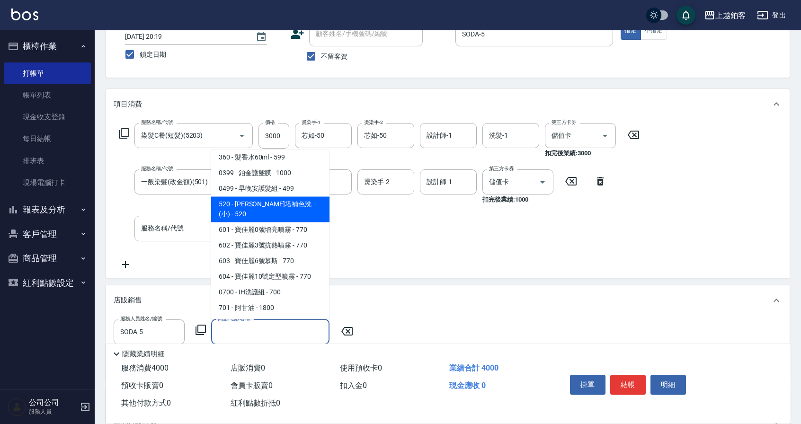
type input "[PERSON_NAME]塔補色洗(小)"
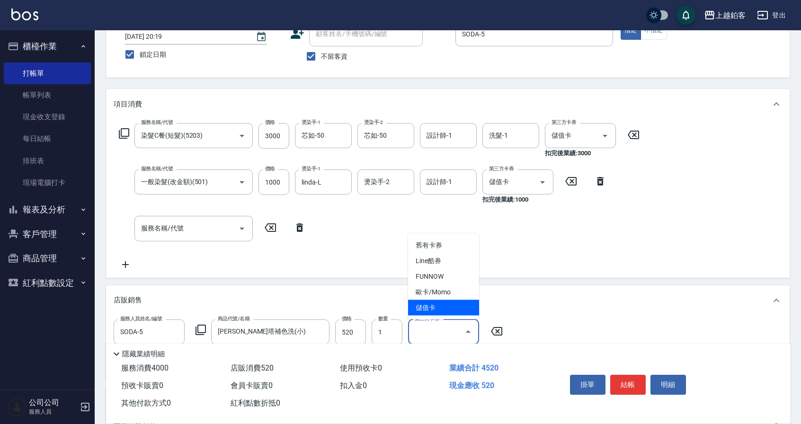
type input "儲值卡"
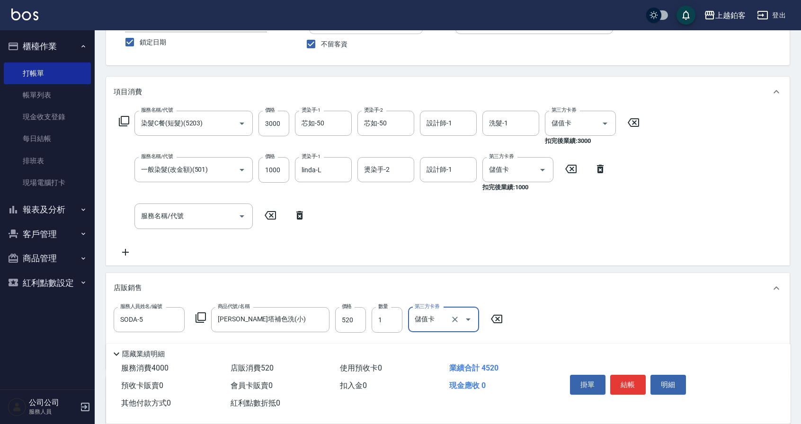
scroll to position [79, 0]
click at [620, 377] on button "結帳" at bounding box center [627, 385] width 35 height 20
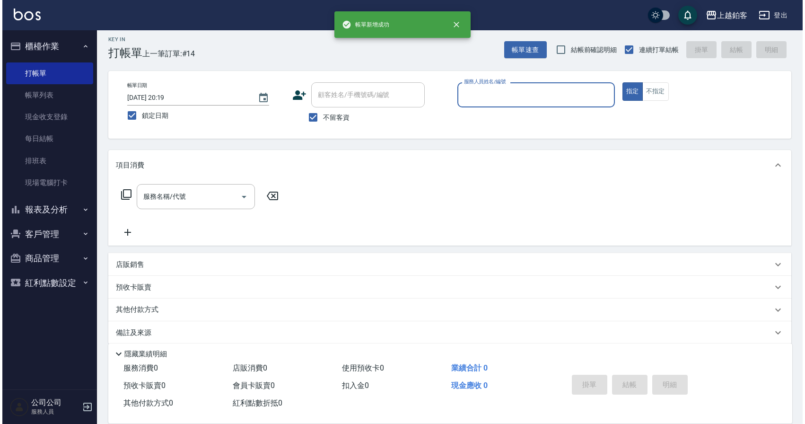
scroll to position [0, 0]
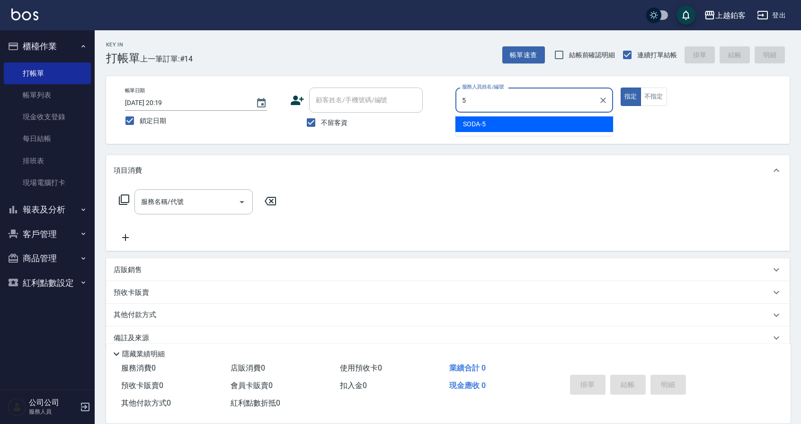
type input "SODA-5"
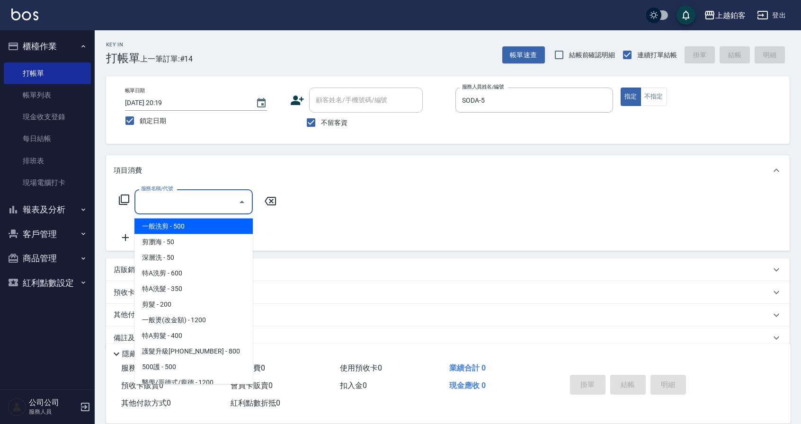
type input "一般洗剪(5)"
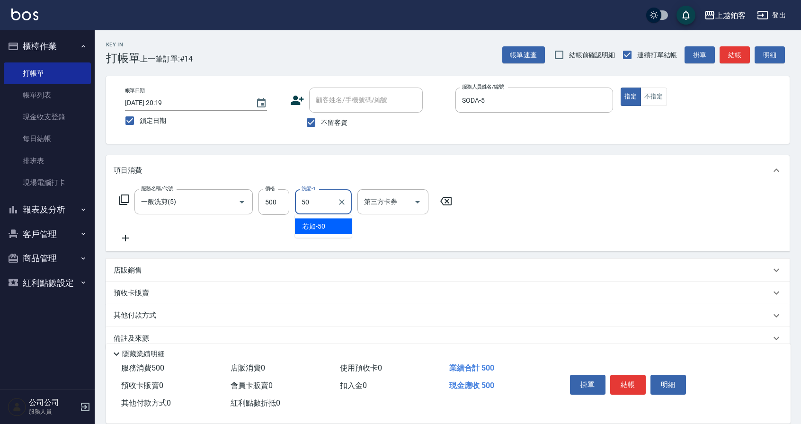
type input "芯如-50"
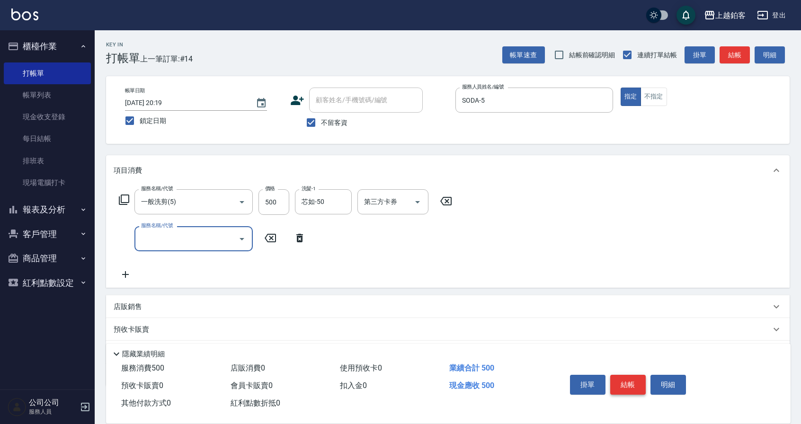
click at [621, 384] on button "結帳" at bounding box center [627, 385] width 35 height 20
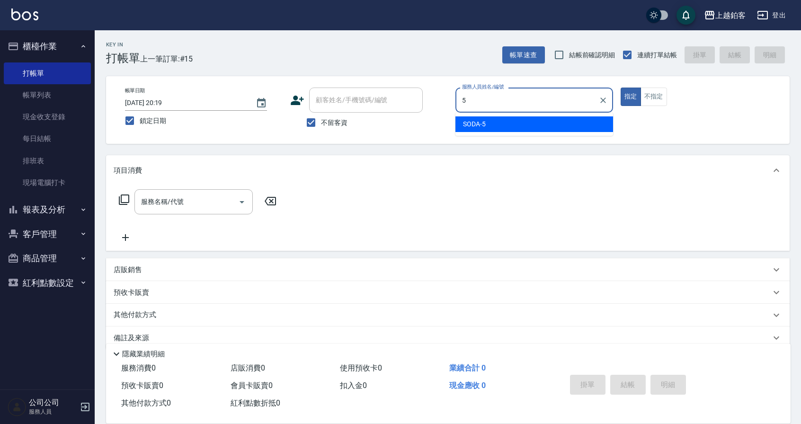
type input "SODA-5"
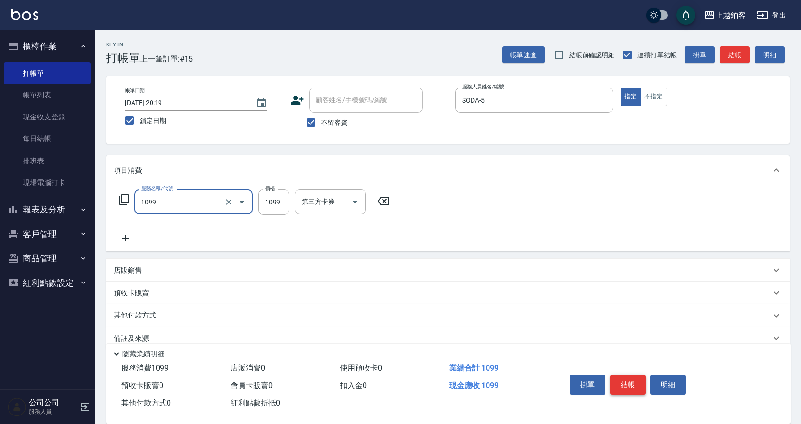
type input "精油洗剪餐(1099)"
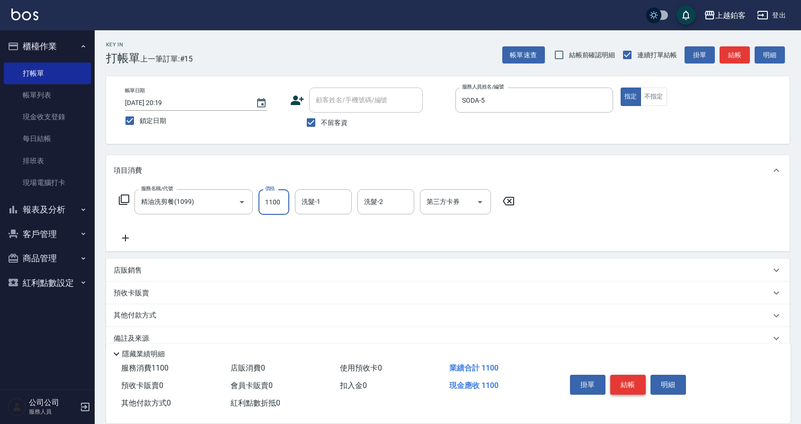
type input "1100"
type input "哲南-44"
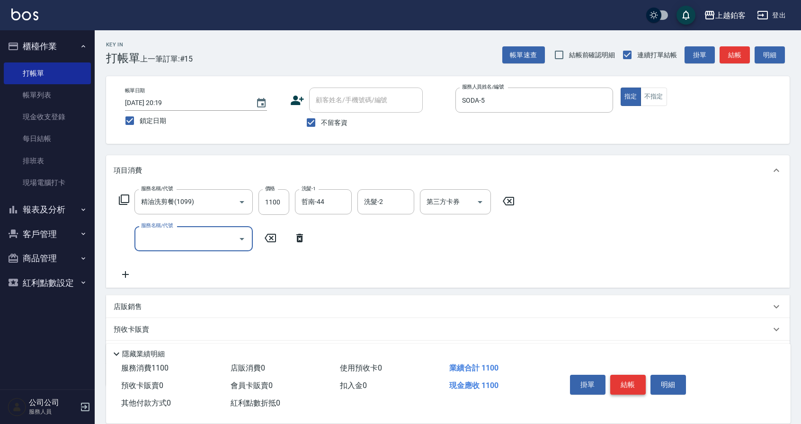
click at [619, 383] on button "結帳" at bounding box center [627, 385] width 35 height 20
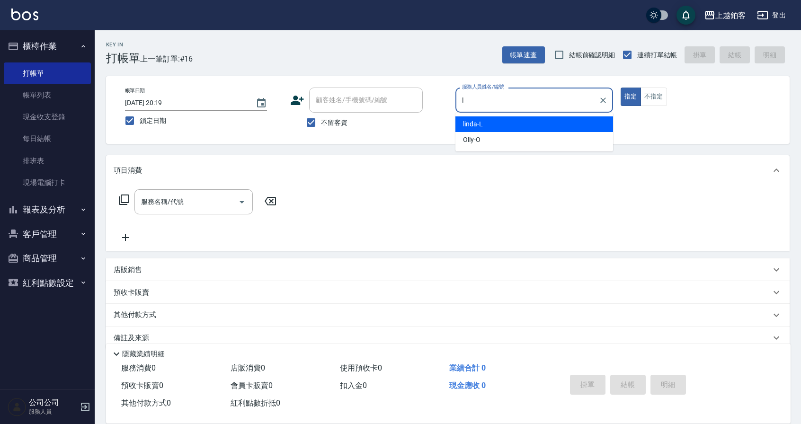
type input "linda-L"
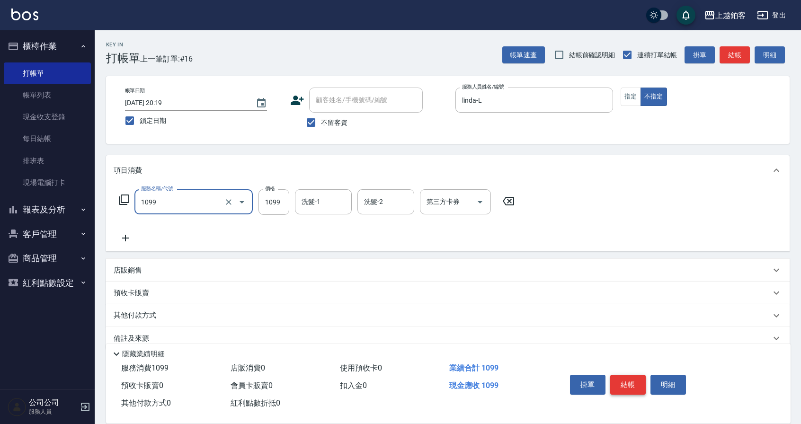
type input "精油洗剪餐(1099)"
type input "850"
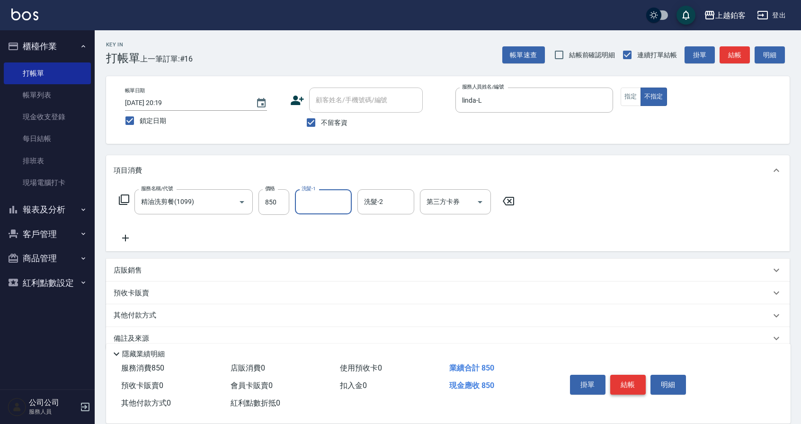
type input "5"
type input "哲南-44"
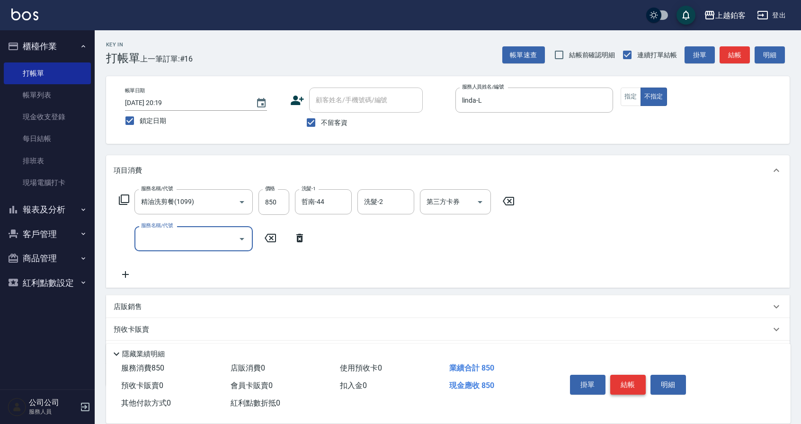
click at [632, 387] on button "結帳" at bounding box center [627, 385] width 35 height 20
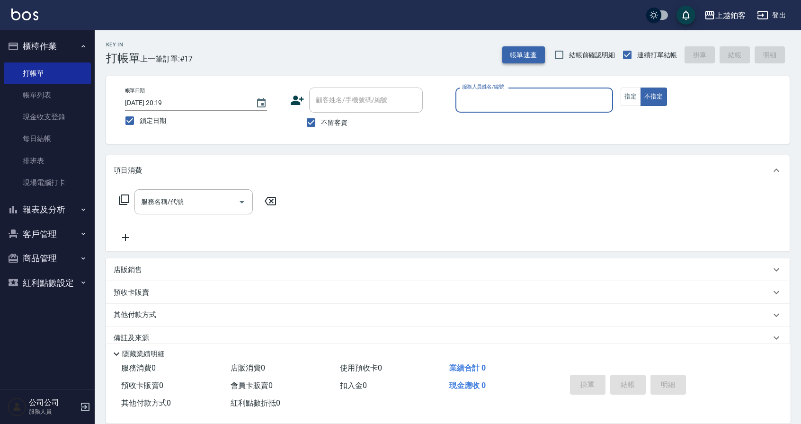
click at [520, 56] on button "帳單速查" at bounding box center [523, 55] width 43 height 18
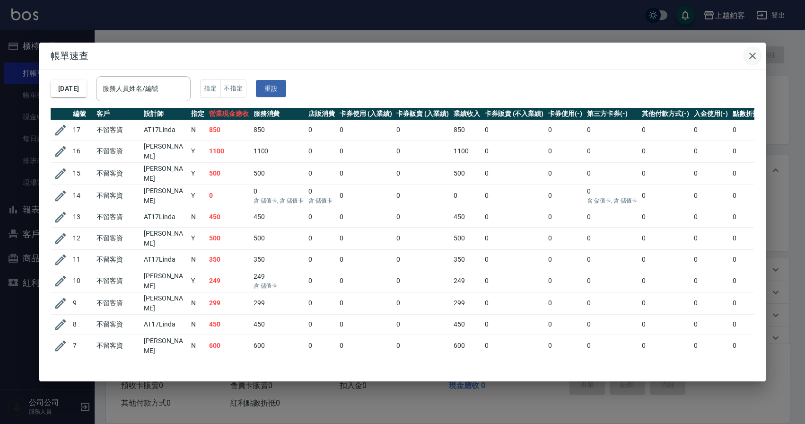
click at [753, 56] on icon "button" at bounding box center [752, 56] width 7 height 7
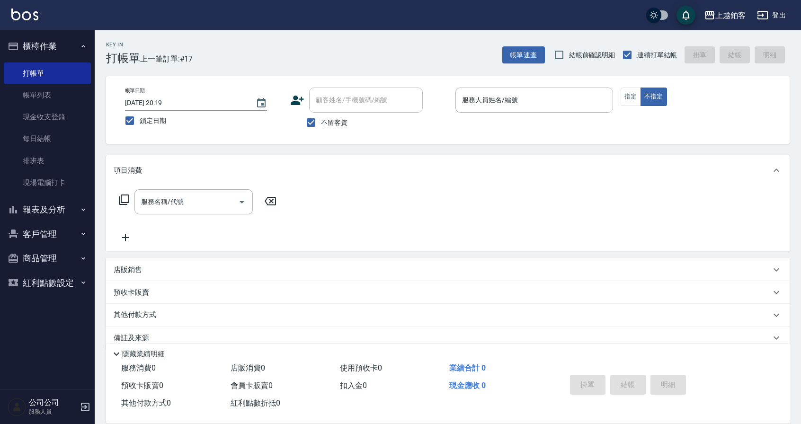
click at [59, 210] on button "報表及分析" at bounding box center [47, 209] width 87 height 25
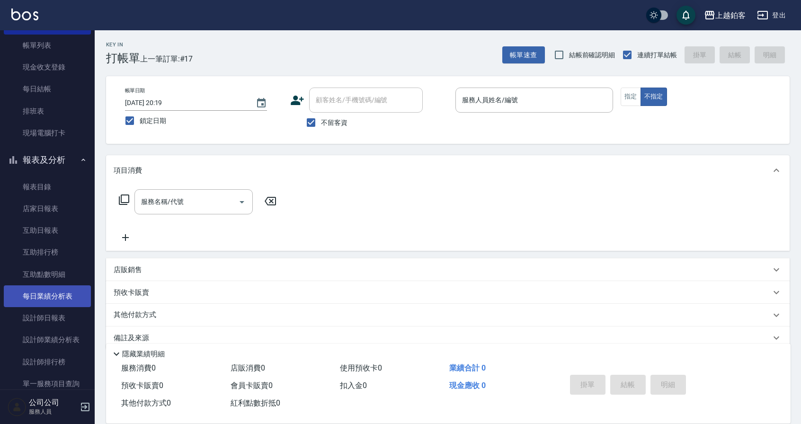
scroll to position [50, 0]
click at [57, 315] on link "設計師日報表" at bounding box center [47, 318] width 87 height 22
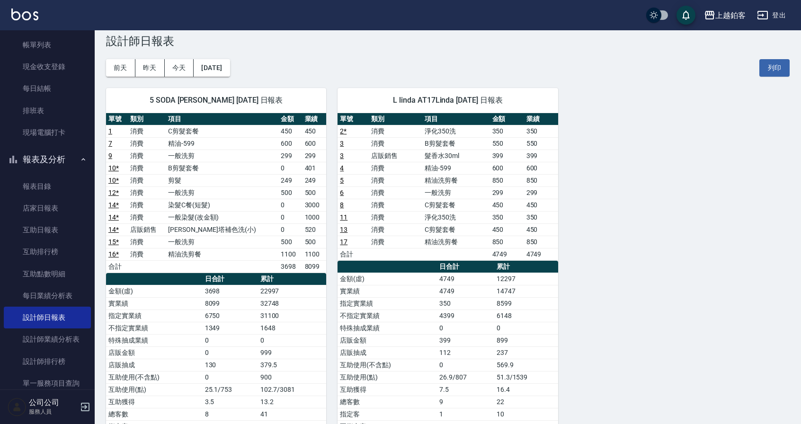
scroll to position [15, 0]
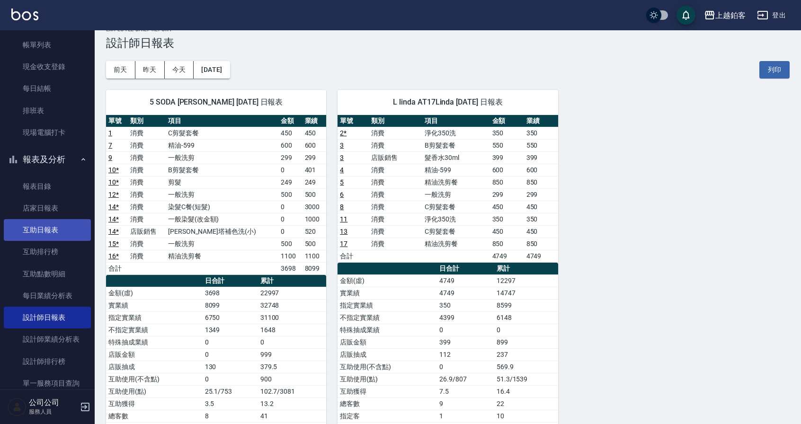
click at [57, 234] on link "互助日報表" at bounding box center [47, 230] width 87 height 22
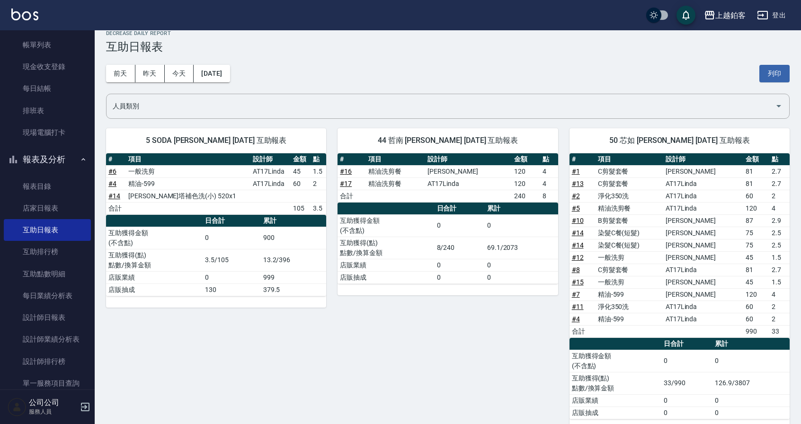
scroll to position [10, 0]
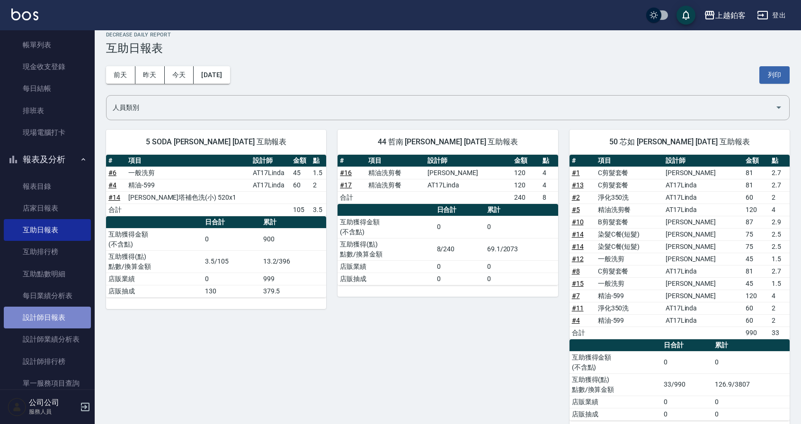
click at [60, 323] on link "設計師日報表" at bounding box center [47, 318] width 87 height 22
